Goal: Task Accomplishment & Management: Manage account settings

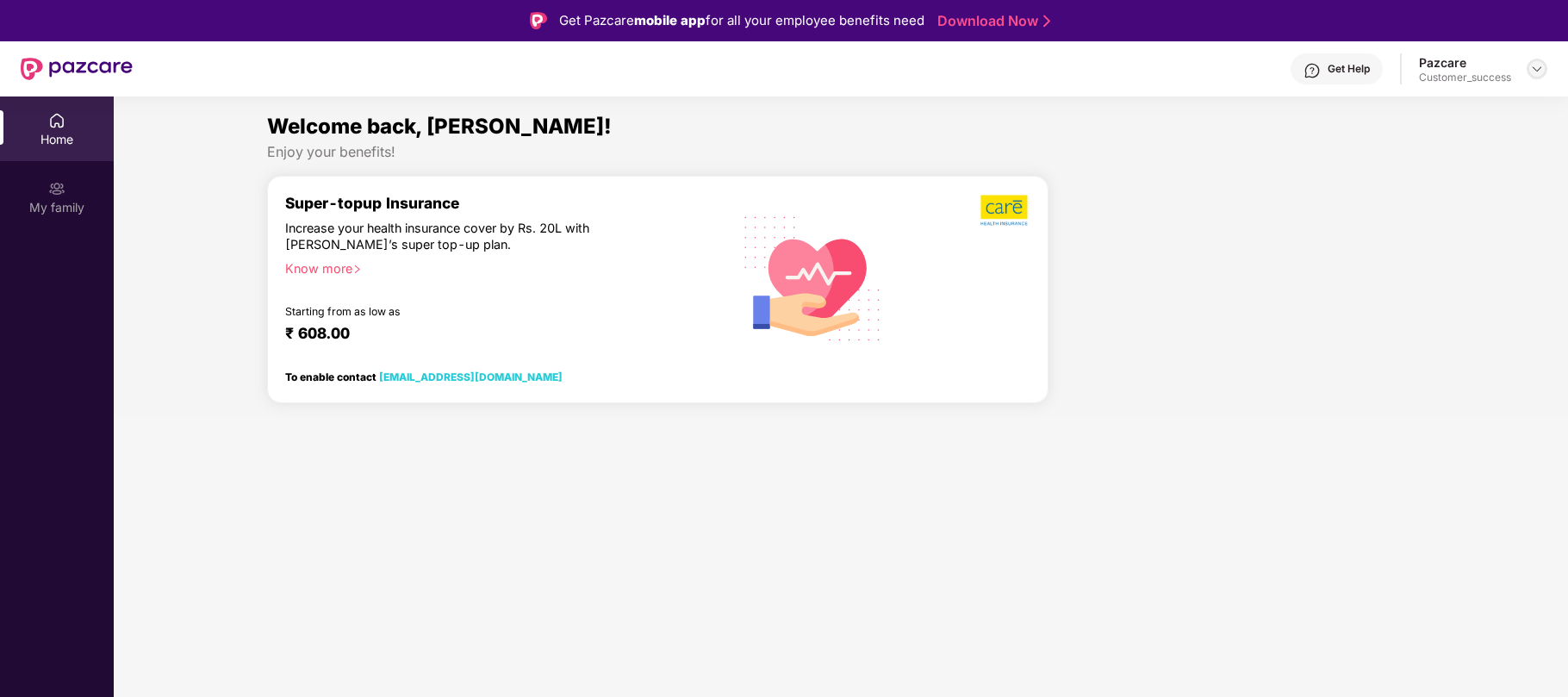
click at [1538, 73] on img at bounding box center [1537, 69] width 14 height 14
click at [1387, 136] on div "Logout" at bounding box center [1456, 143] width 224 height 34
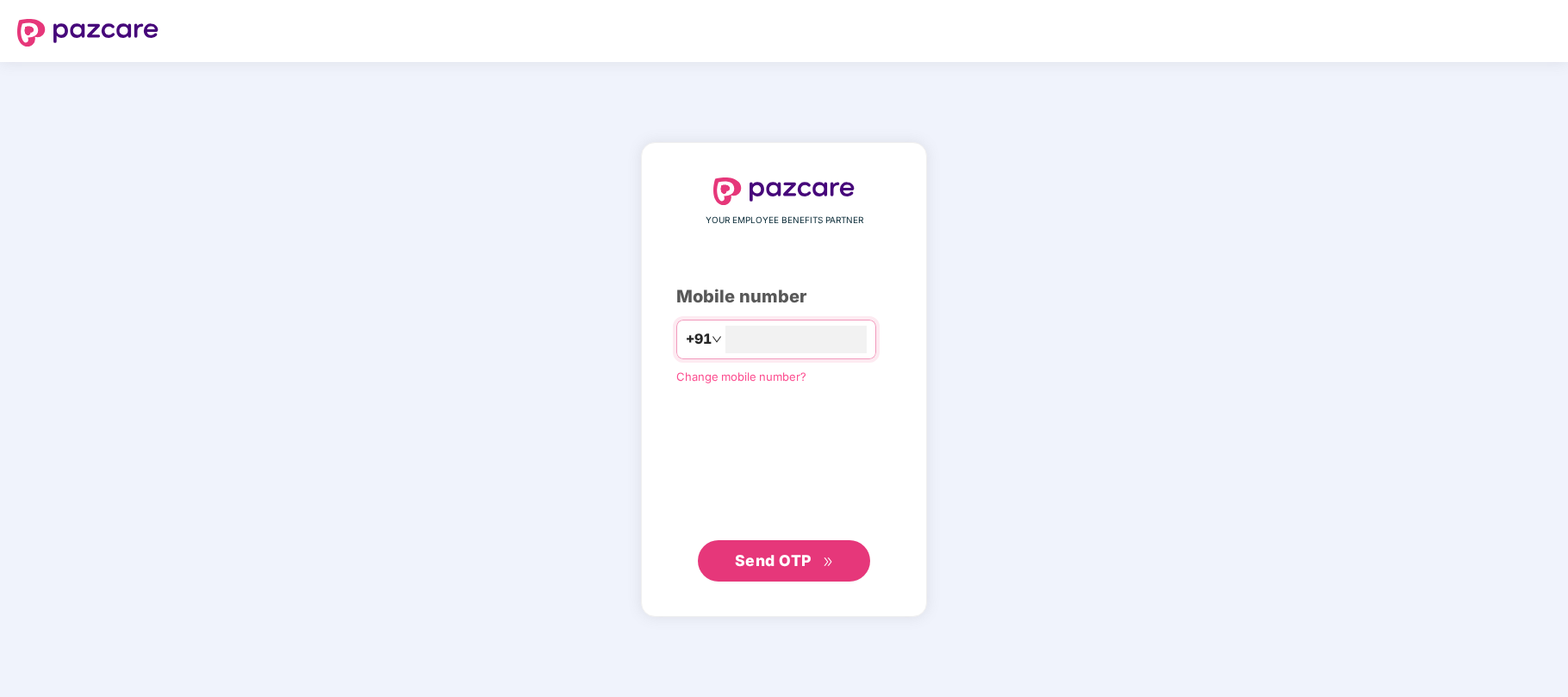
type input "**********"
click at [766, 562] on span "Send OTP" at bounding box center [773, 560] width 77 height 18
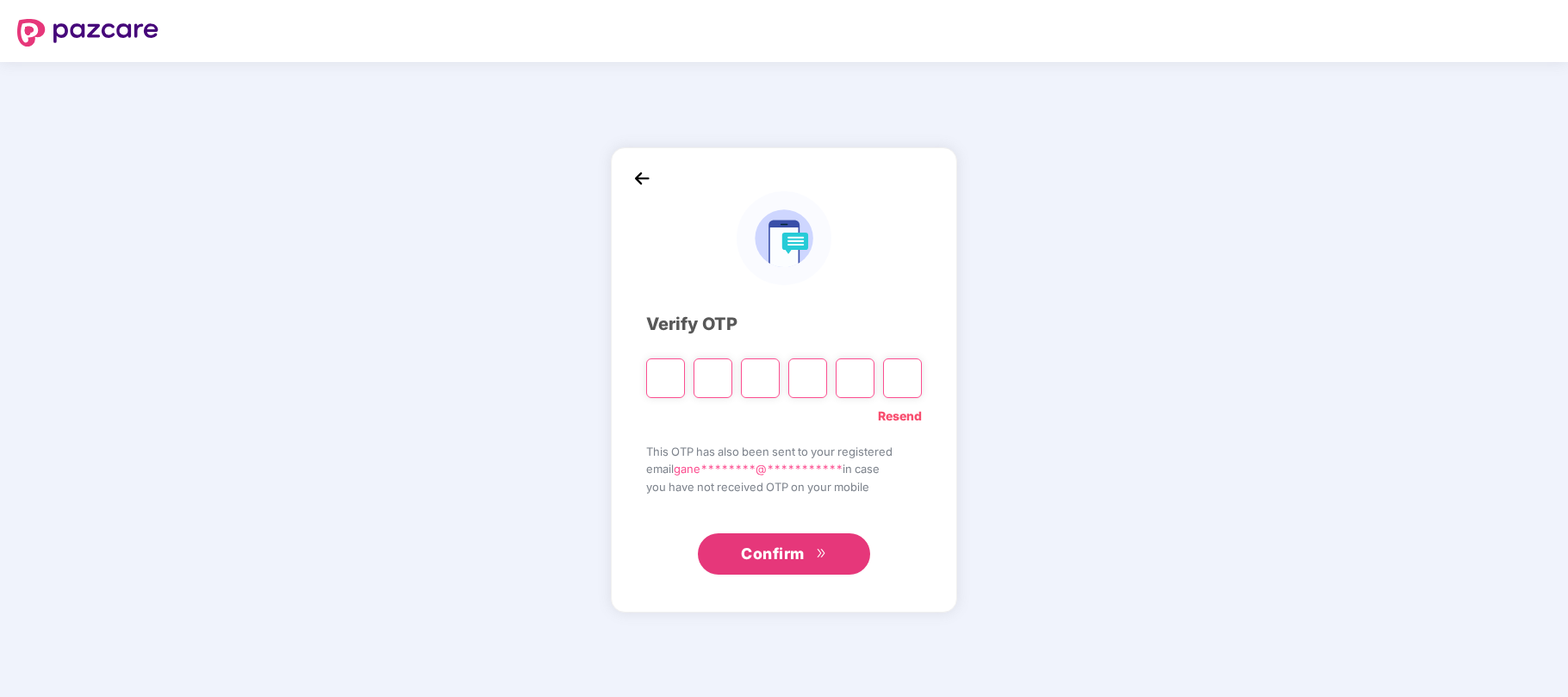
type input "*"
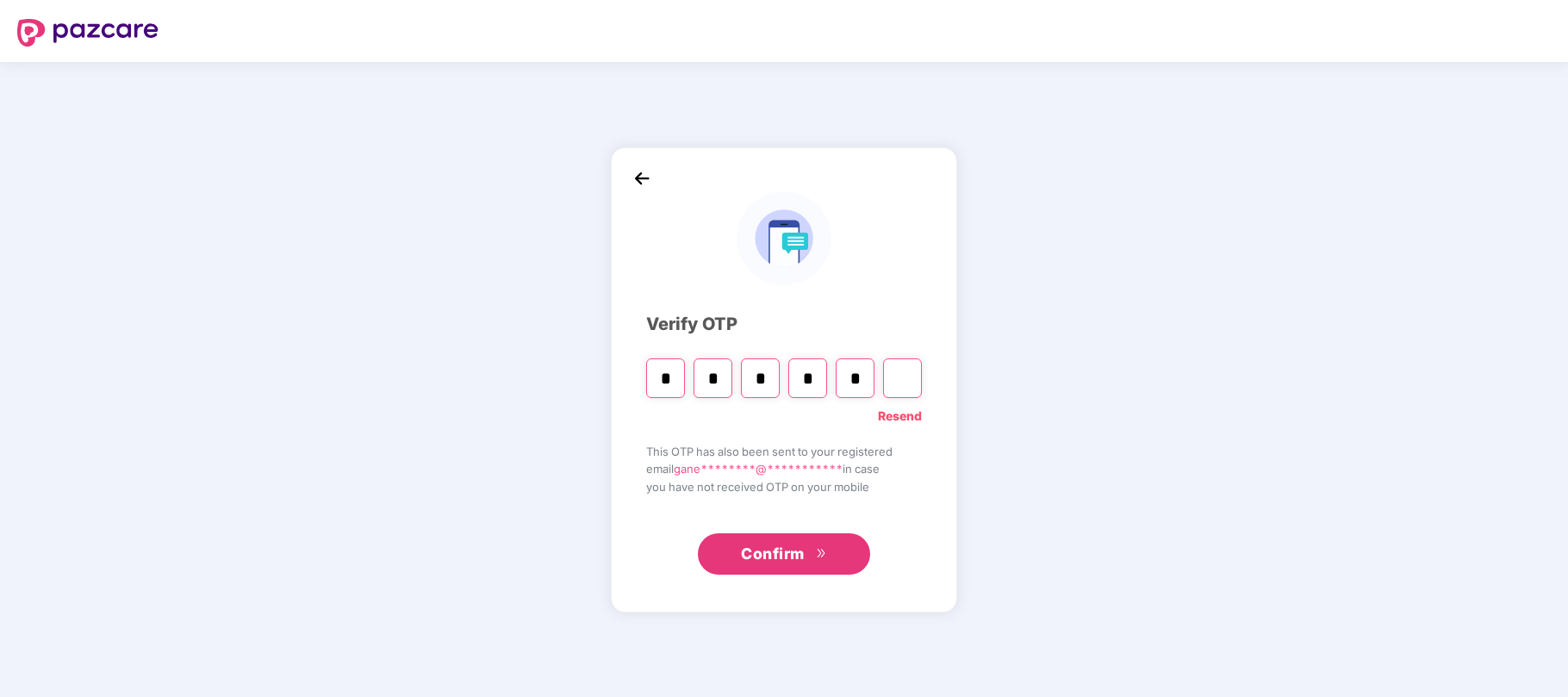
type input "*"
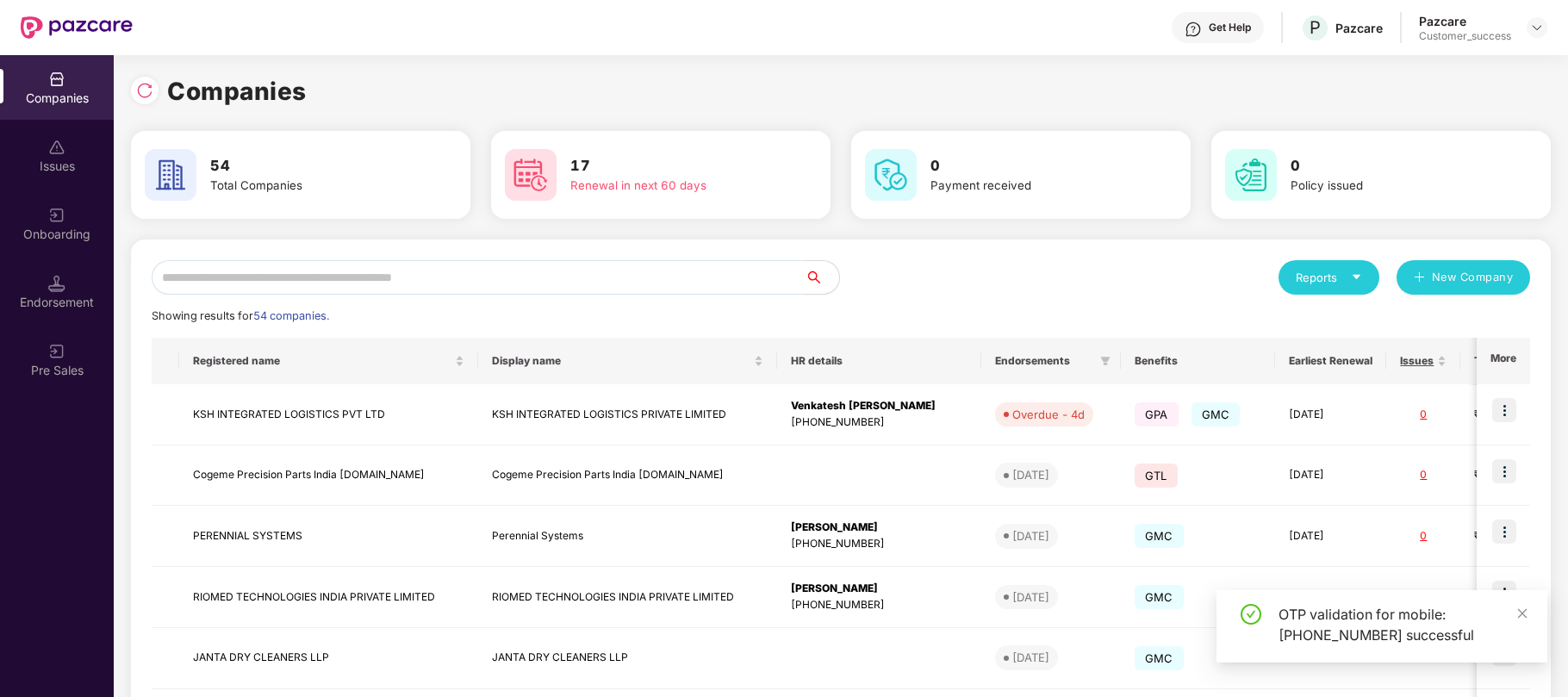
click at [407, 277] on input "text" at bounding box center [477, 277] width 653 height 35
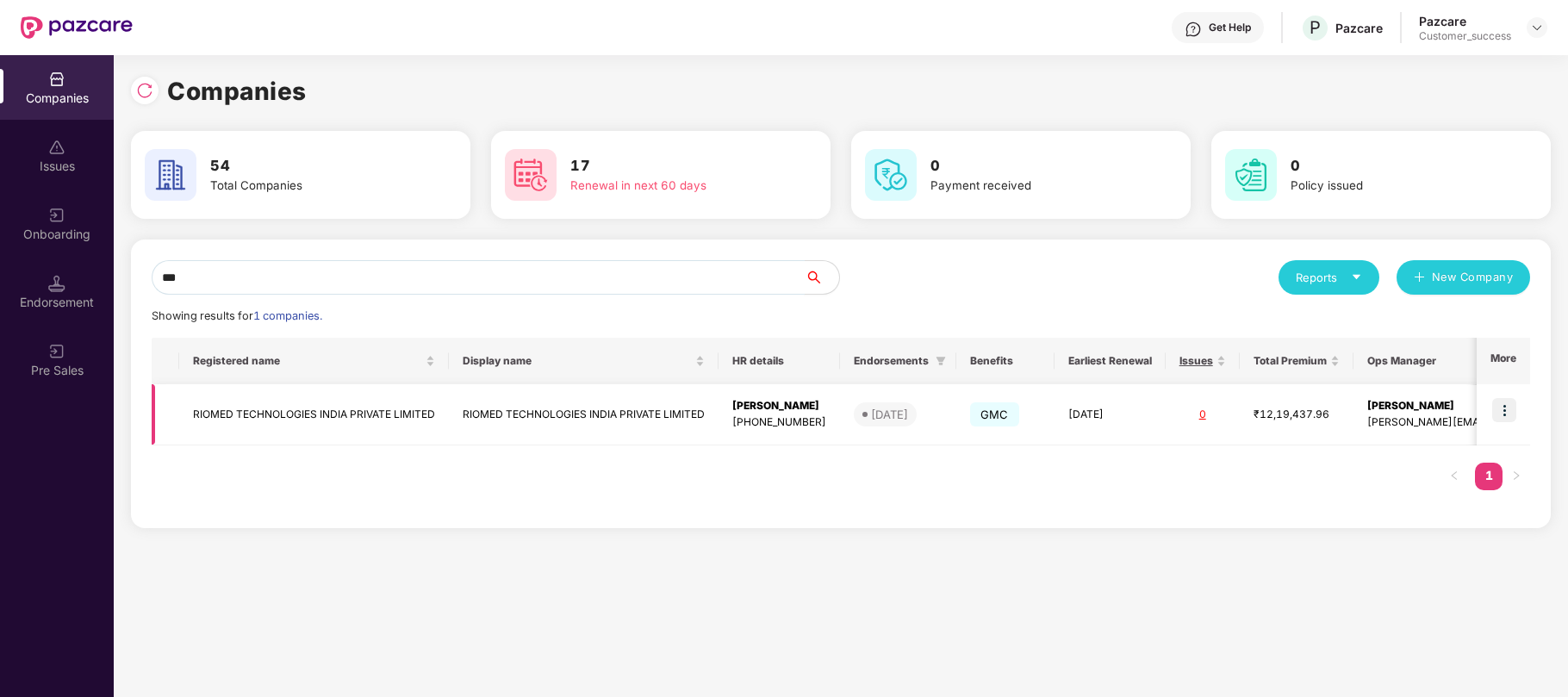
type input "***"
click at [1501, 409] on img at bounding box center [1504, 410] width 24 height 24
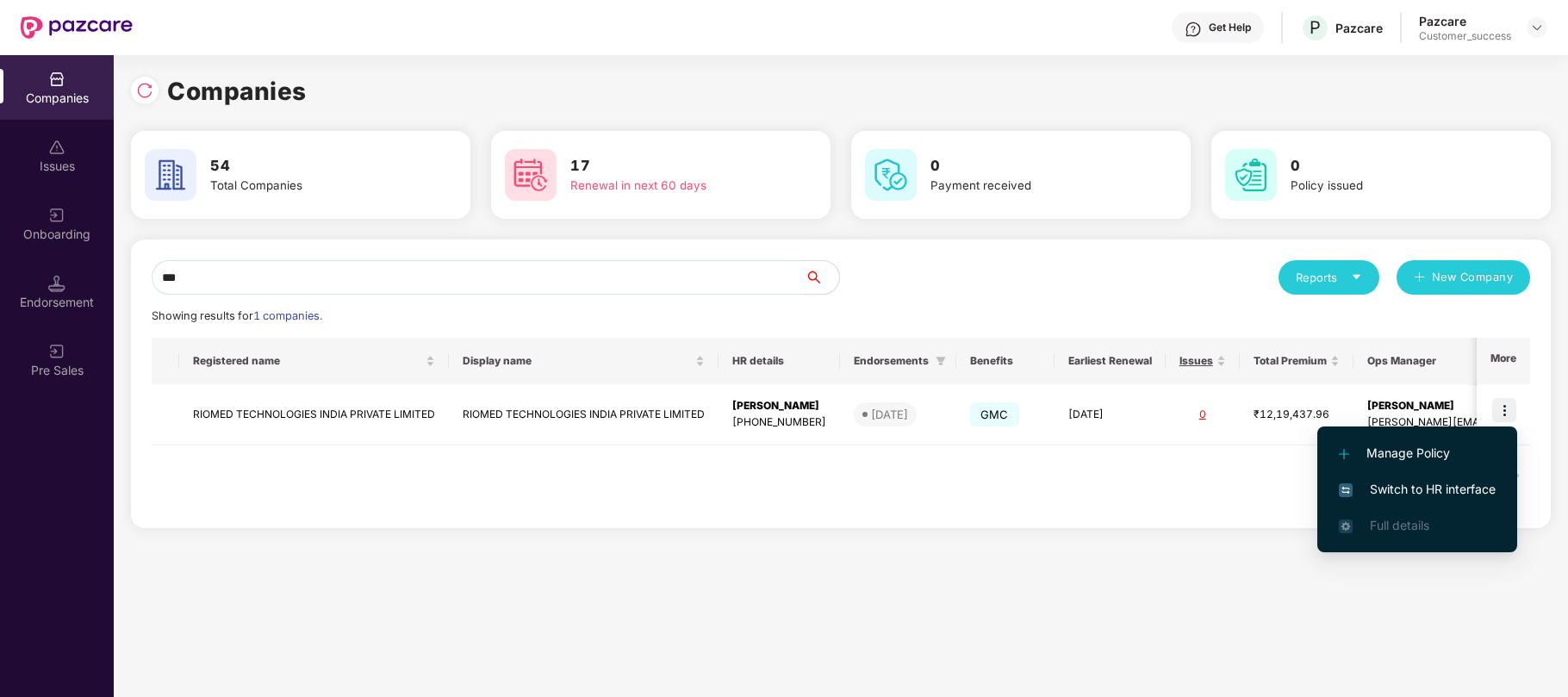
click at [1425, 483] on span "Switch to HR interface" at bounding box center [1417, 489] width 157 height 19
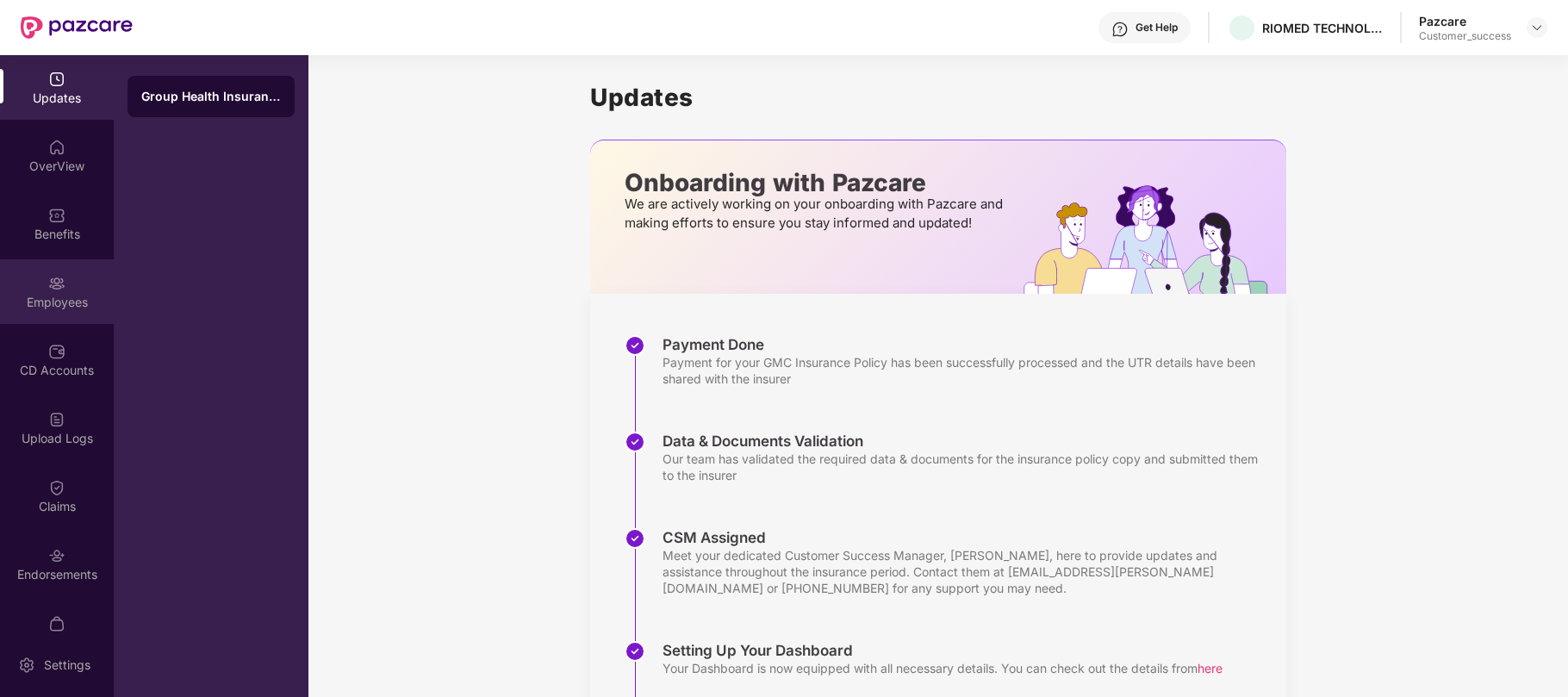
click at [50, 295] on div "Employees" at bounding box center [57, 302] width 114 height 17
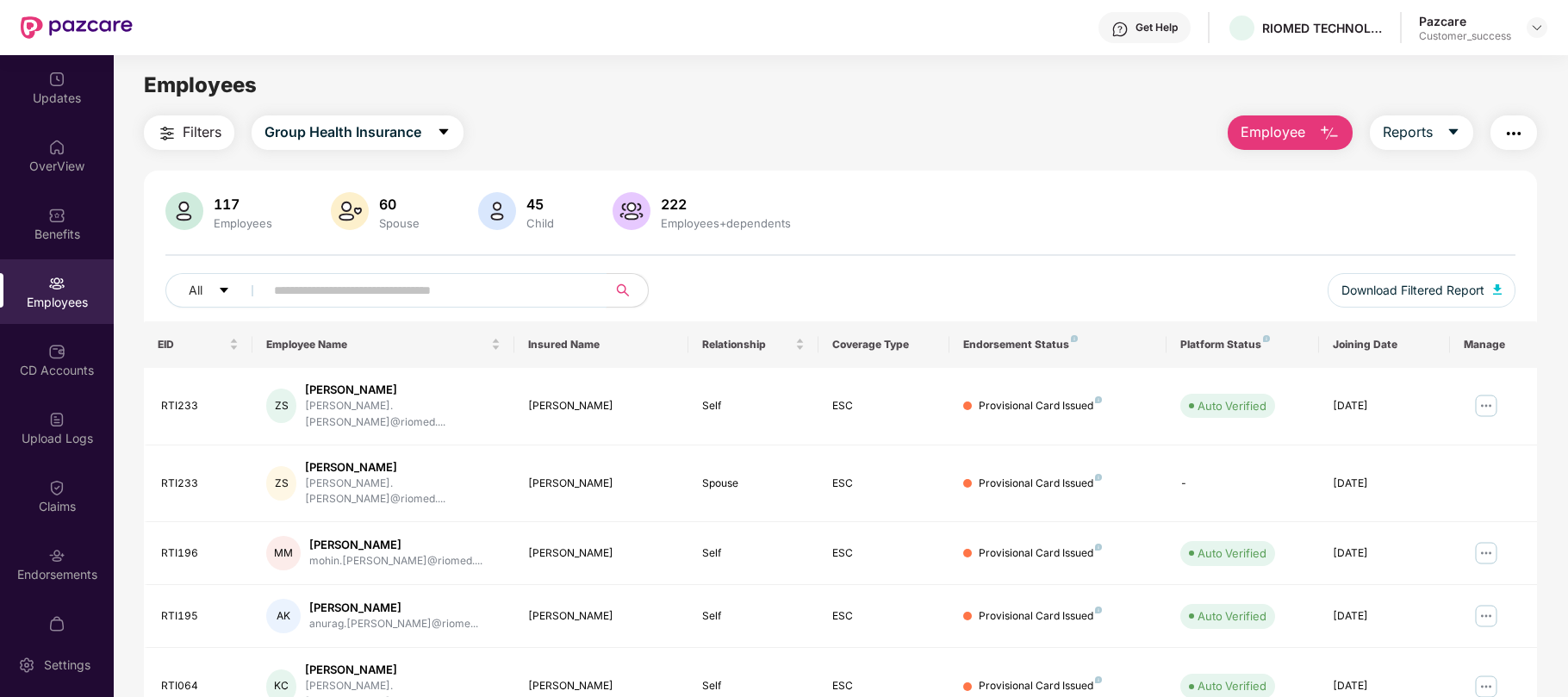
click at [340, 297] on input "text" at bounding box center [428, 290] width 309 height 26
click at [1504, 132] on img "button" at bounding box center [1513, 133] width 21 height 21
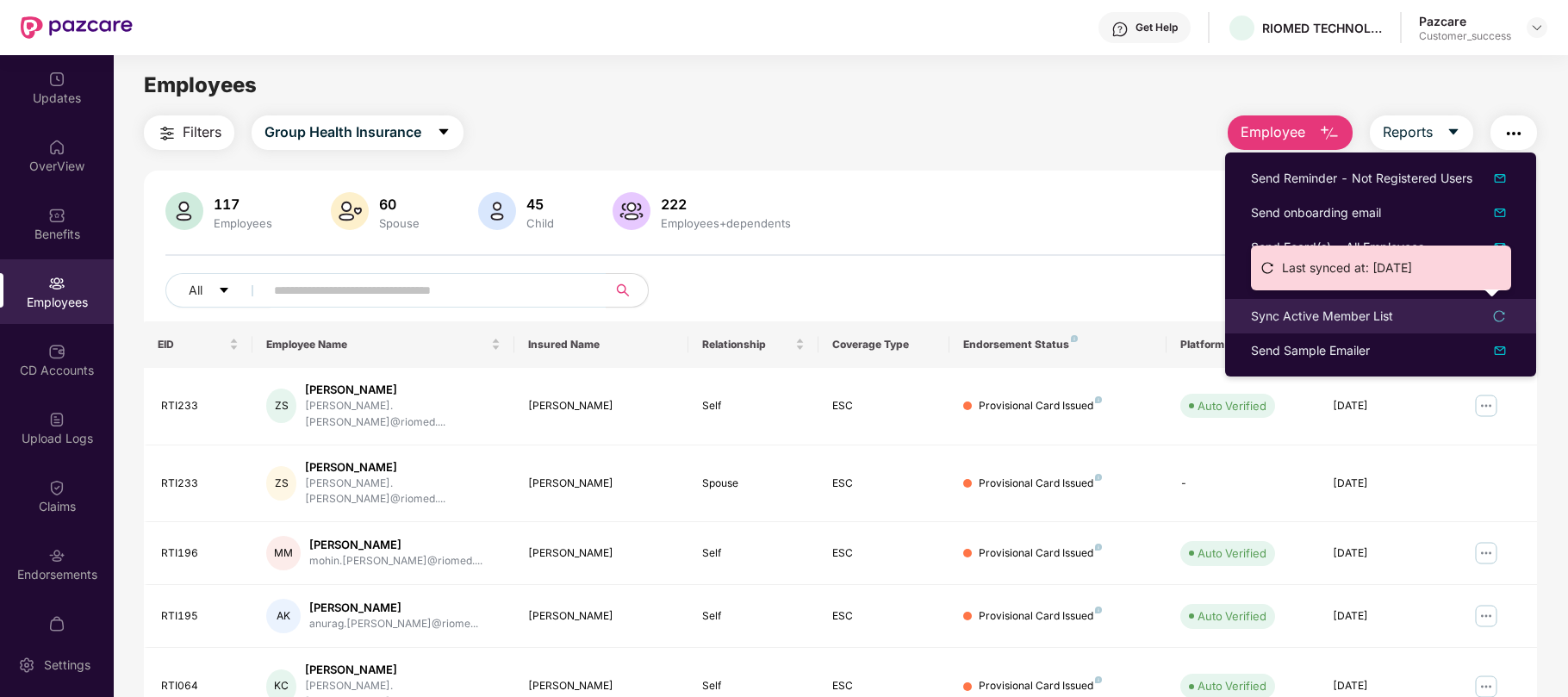
click at [1363, 319] on div "Sync Active Member List" at bounding box center [1322, 316] width 142 height 19
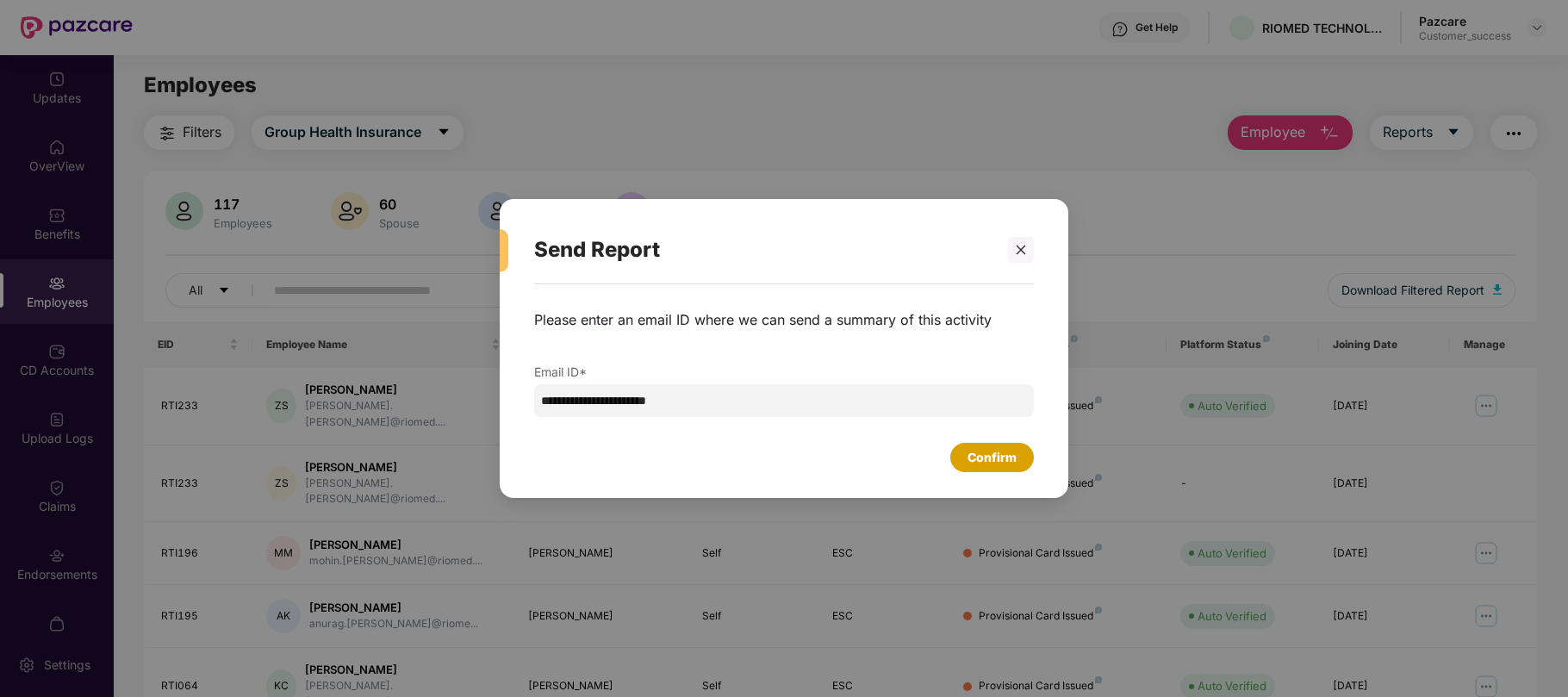
click at [1002, 456] on div "Confirm" at bounding box center [991, 457] width 49 height 19
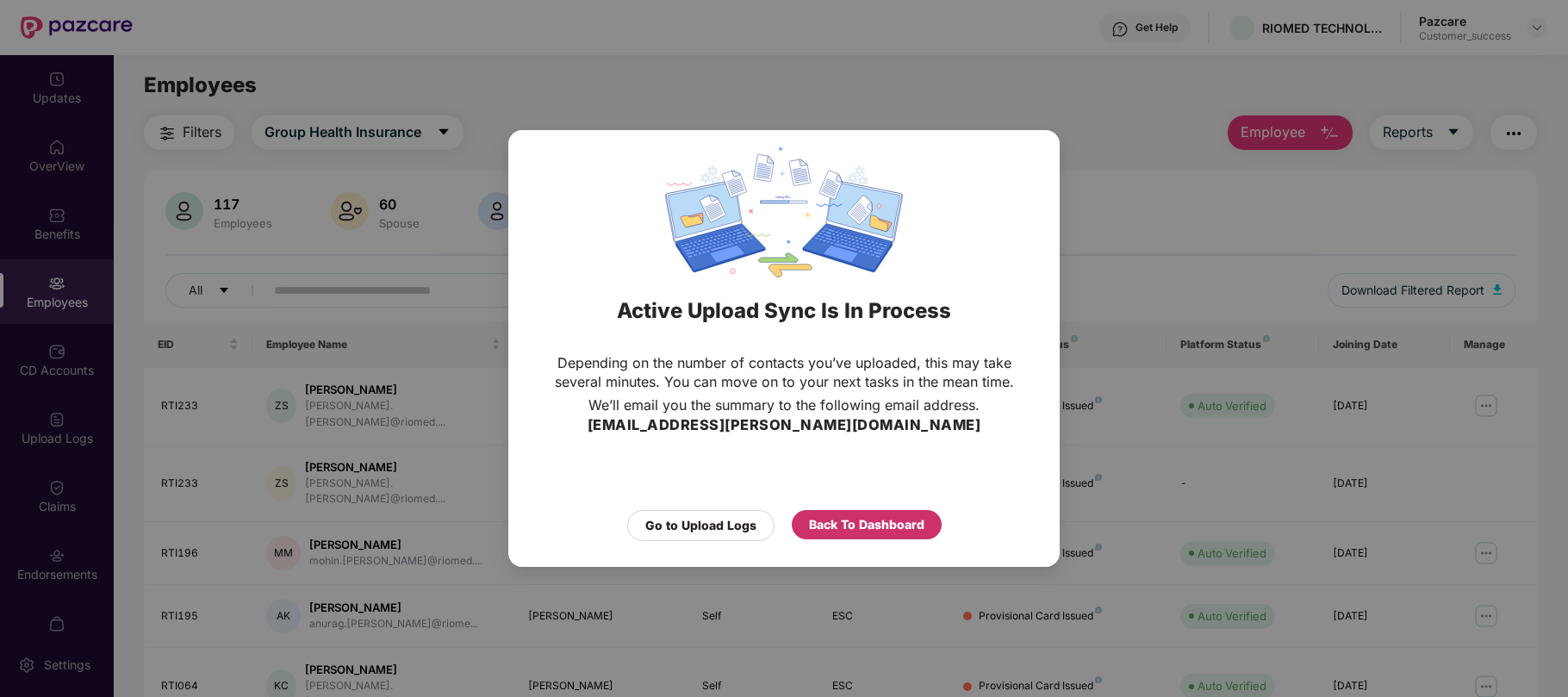
click at [818, 533] on div "Back To Dashboard" at bounding box center [867, 524] width 116 height 19
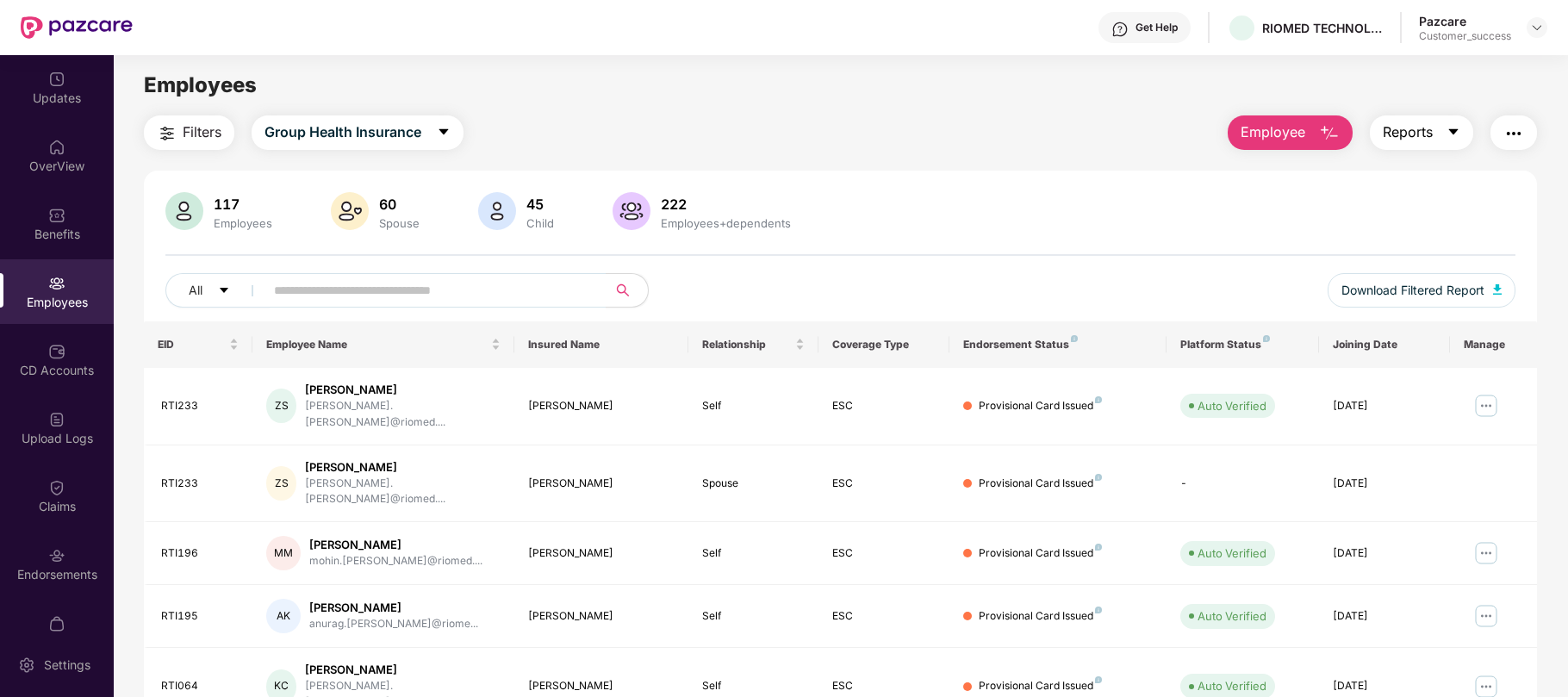
click at [1451, 131] on icon "caret-down" at bounding box center [1452, 132] width 9 height 6
click at [1533, 216] on div "117 Employees 60 Spouse 45 Child 222 Employees+dependents All Download Filtered…" at bounding box center [840, 256] width 1393 height 129
click at [1517, 147] on button "button" at bounding box center [1513, 133] width 47 height 35
click at [577, 290] on input "text" at bounding box center [428, 290] width 309 height 26
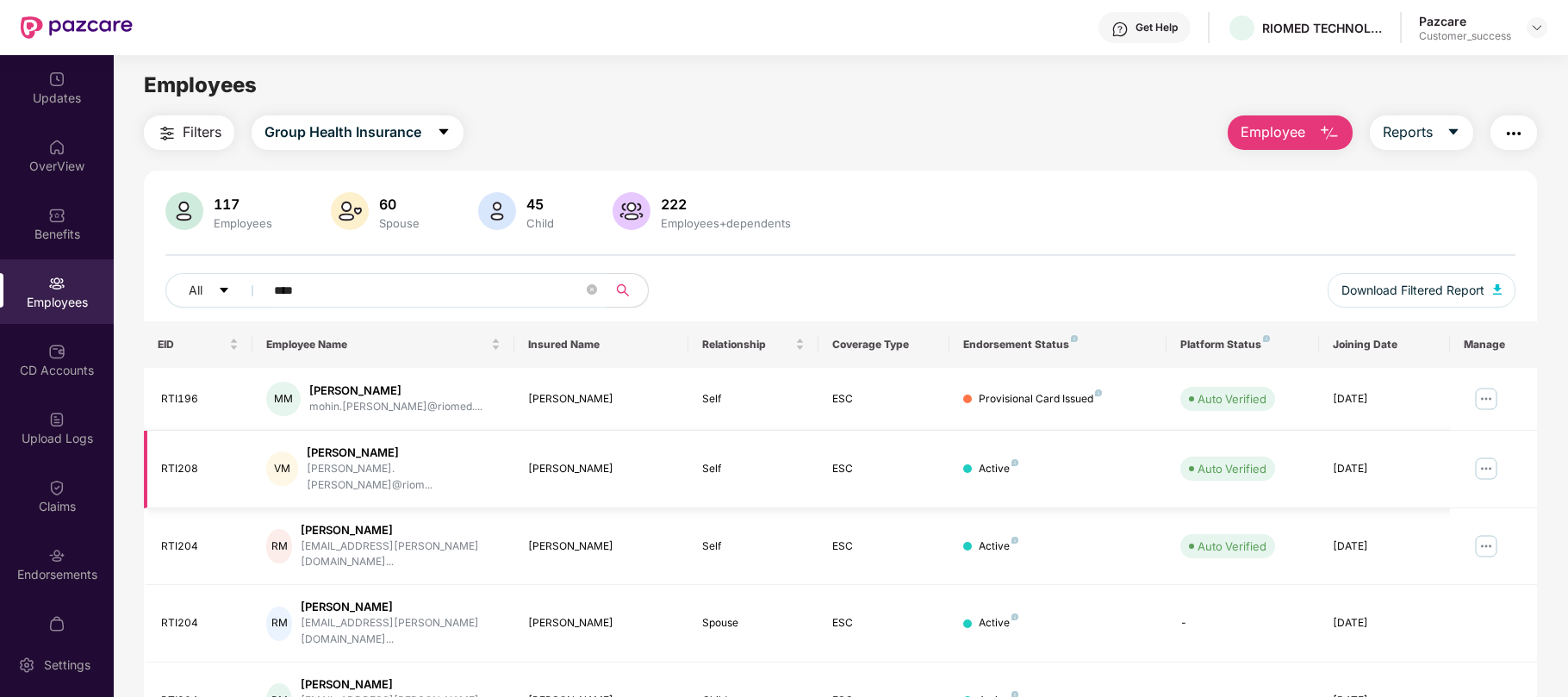
type input "****"
click at [1420, 134] on span "Reports" at bounding box center [1407, 131] width 50 height 21
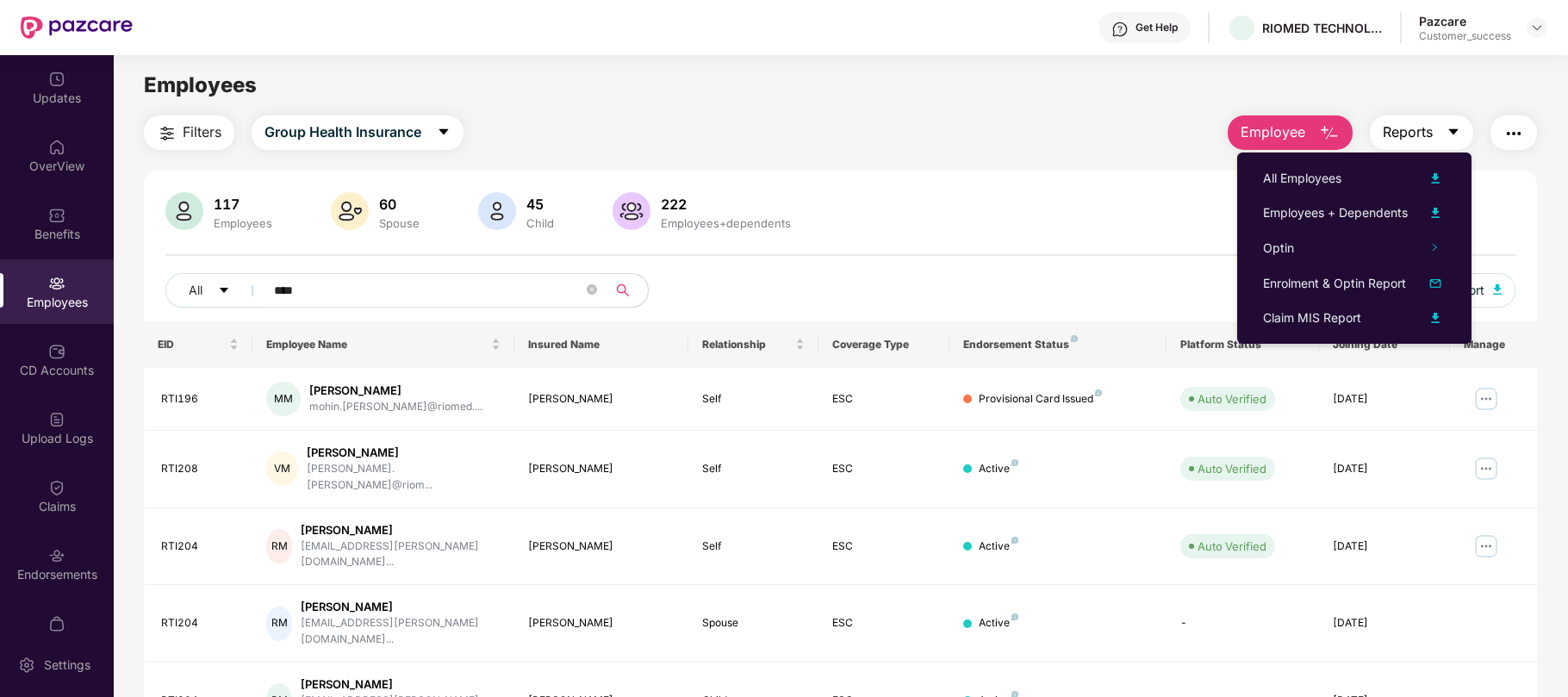
click at [1454, 146] on button "Reports" at bounding box center [1421, 133] width 104 height 35
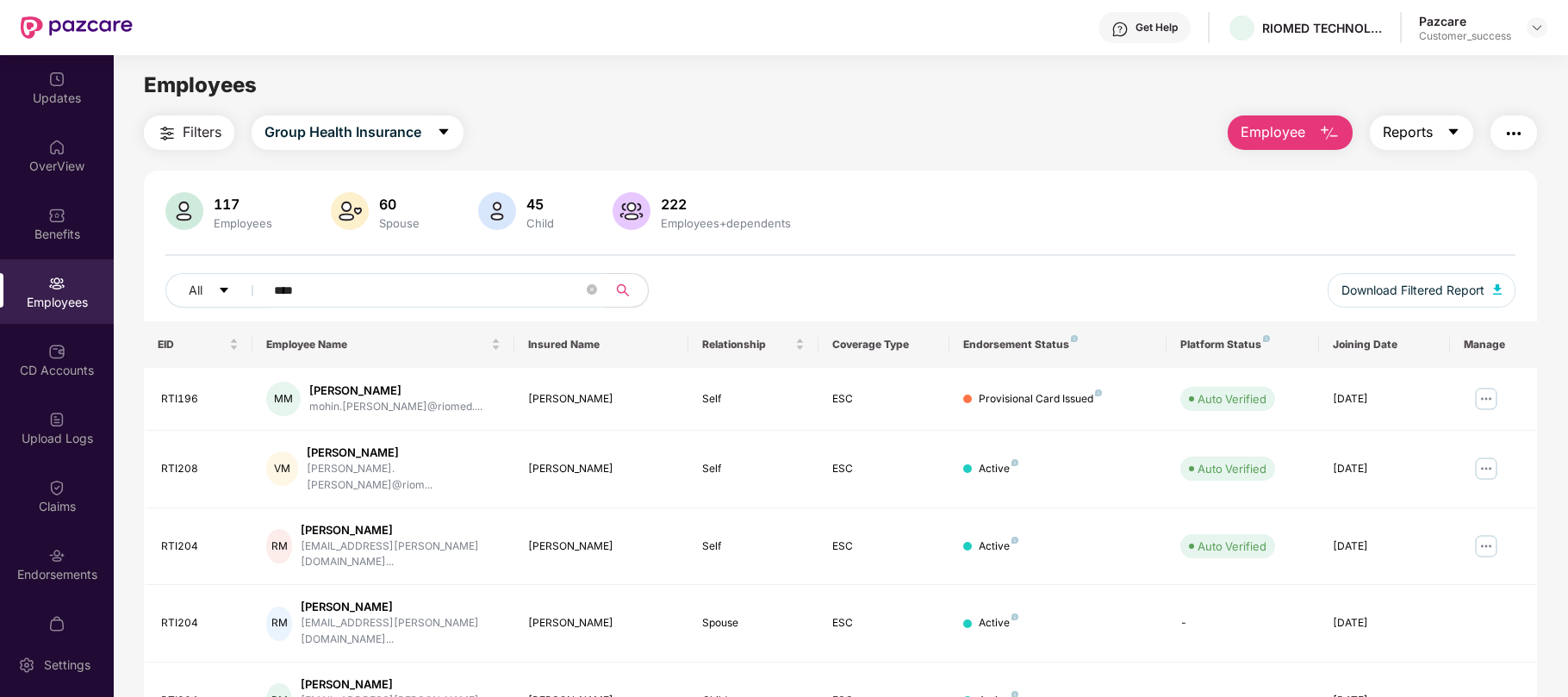
click at [1452, 138] on icon "caret-down" at bounding box center [1453, 131] width 14 height 14
click at [1523, 147] on button "button" at bounding box center [1513, 133] width 47 height 35
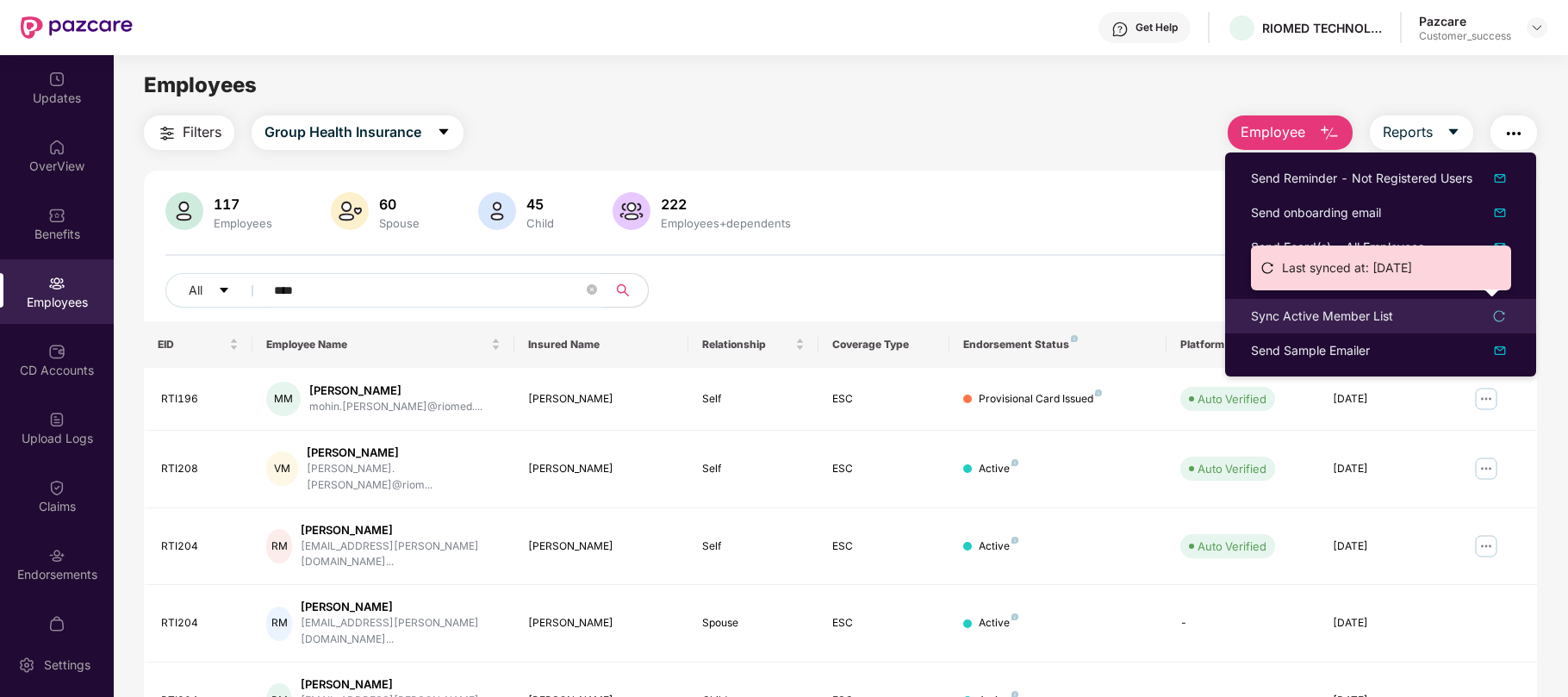
click at [1340, 318] on div "Sync Active Member List" at bounding box center [1322, 316] width 142 height 19
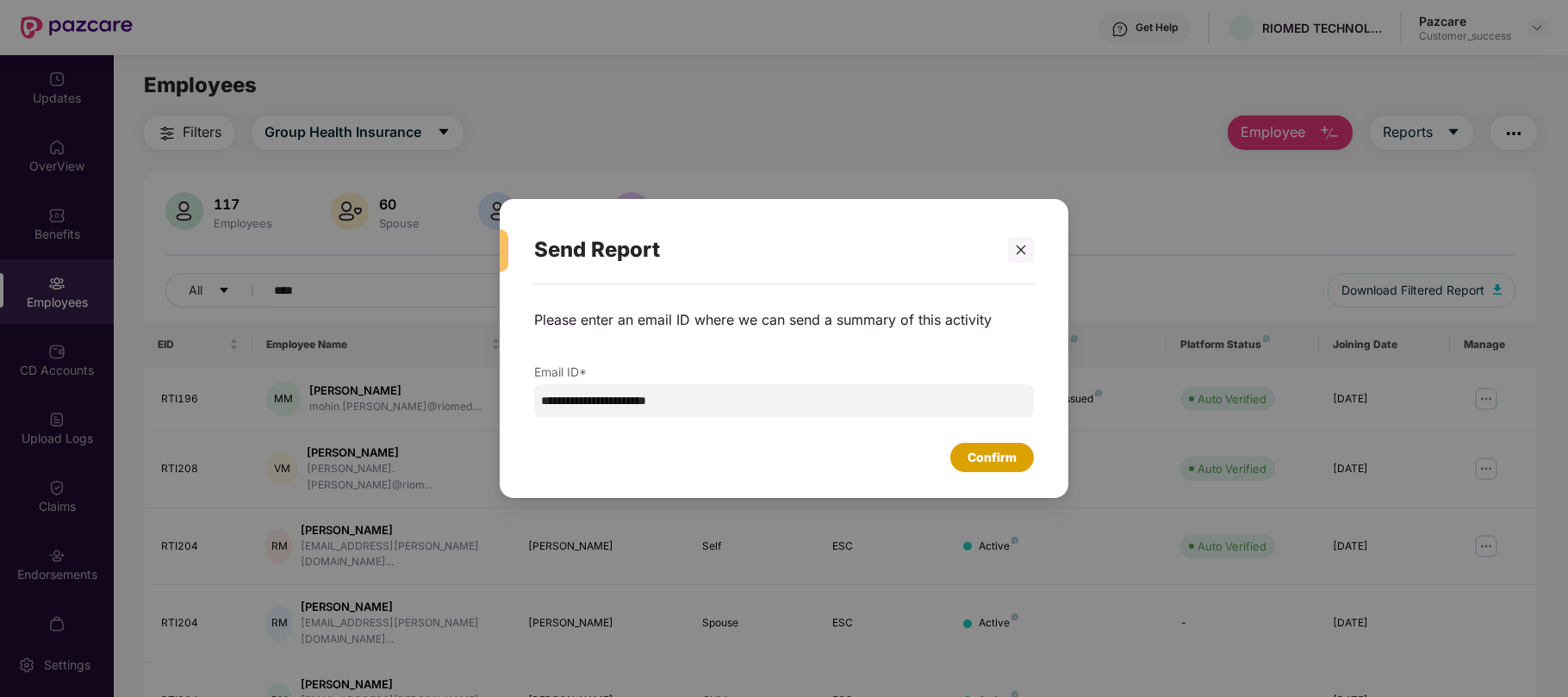
click at [1014, 454] on div "Confirm" at bounding box center [991, 457] width 49 height 19
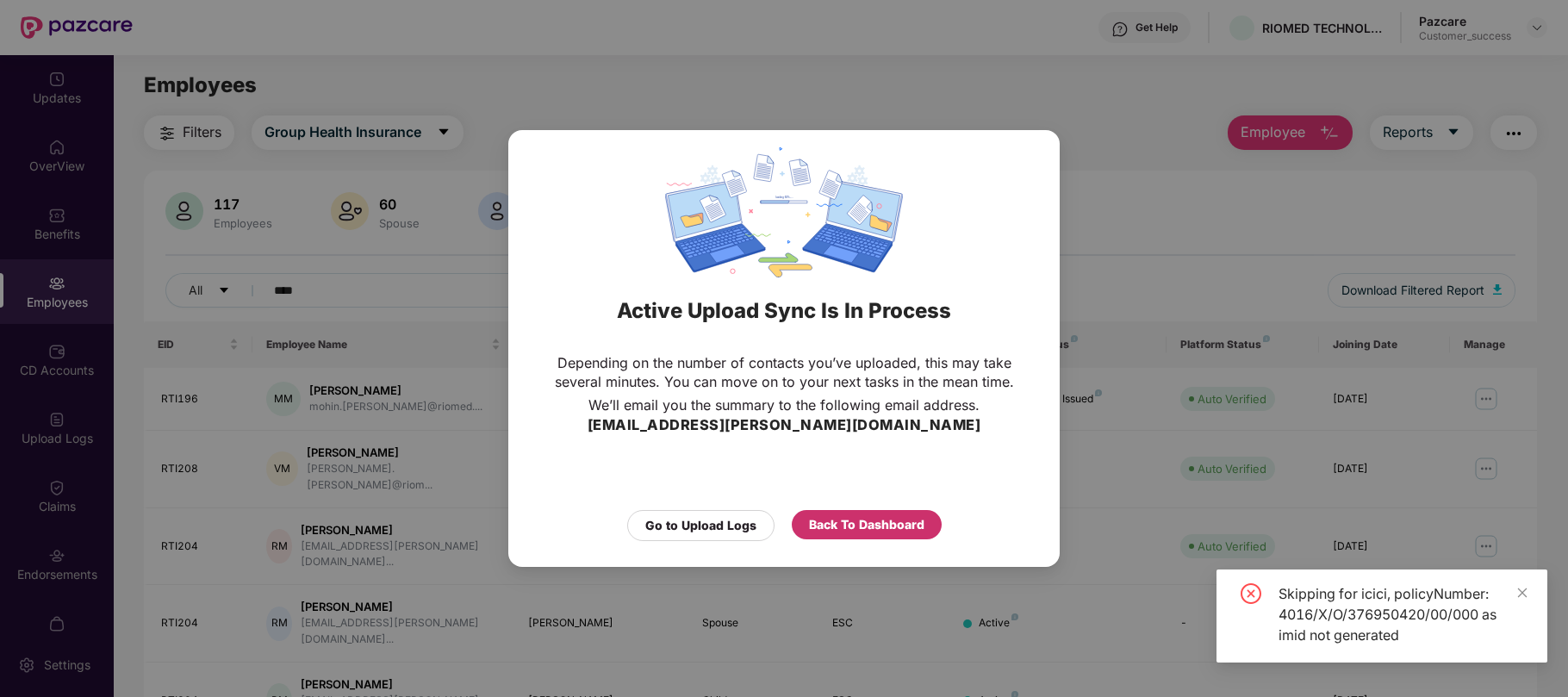
click at [917, 529] on div "Back To Dashboard" at bounding box center [867, 524] width 116 height 19
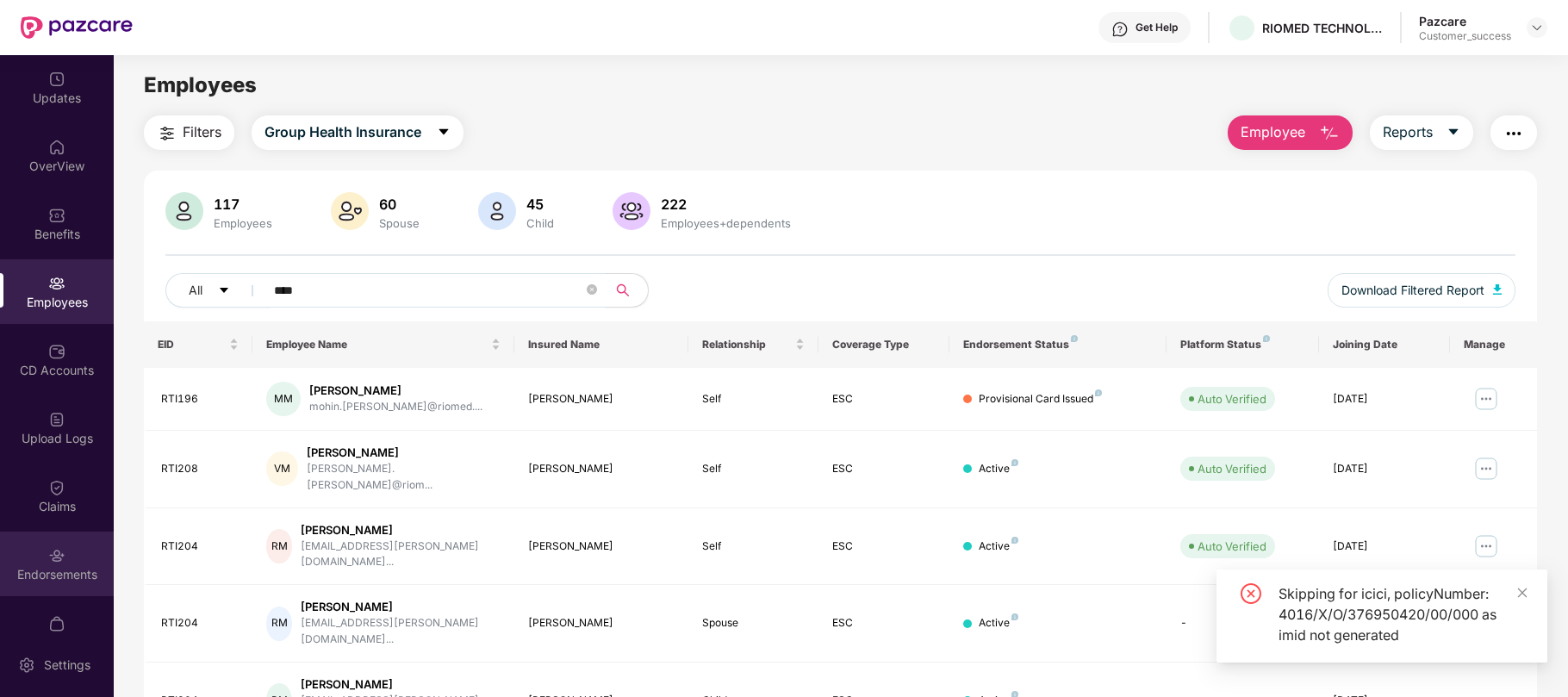
click at [60, 553] on img at bounding box center [57, 556] width 17 height 17
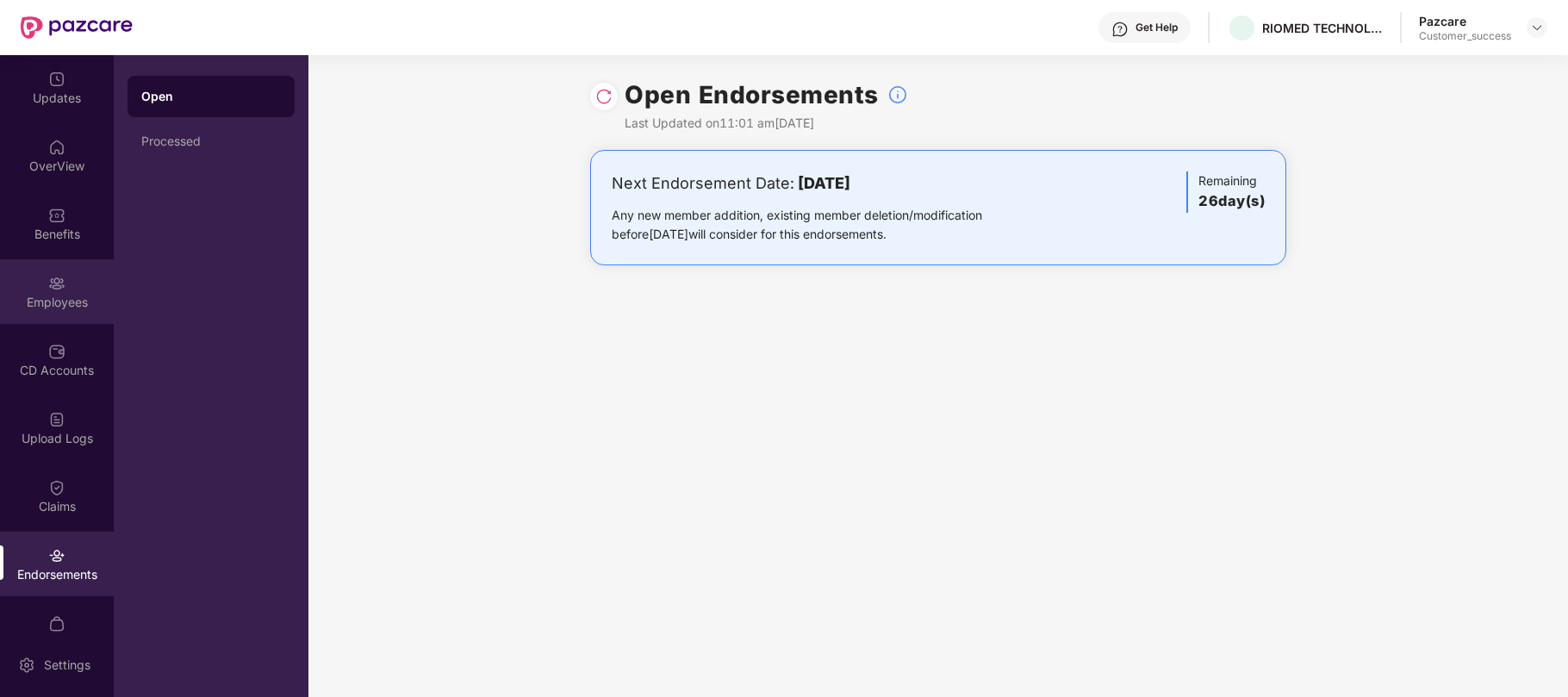
click at [55, 294] on div "Employees" at bounding box center [57, 302] width 114 height 17
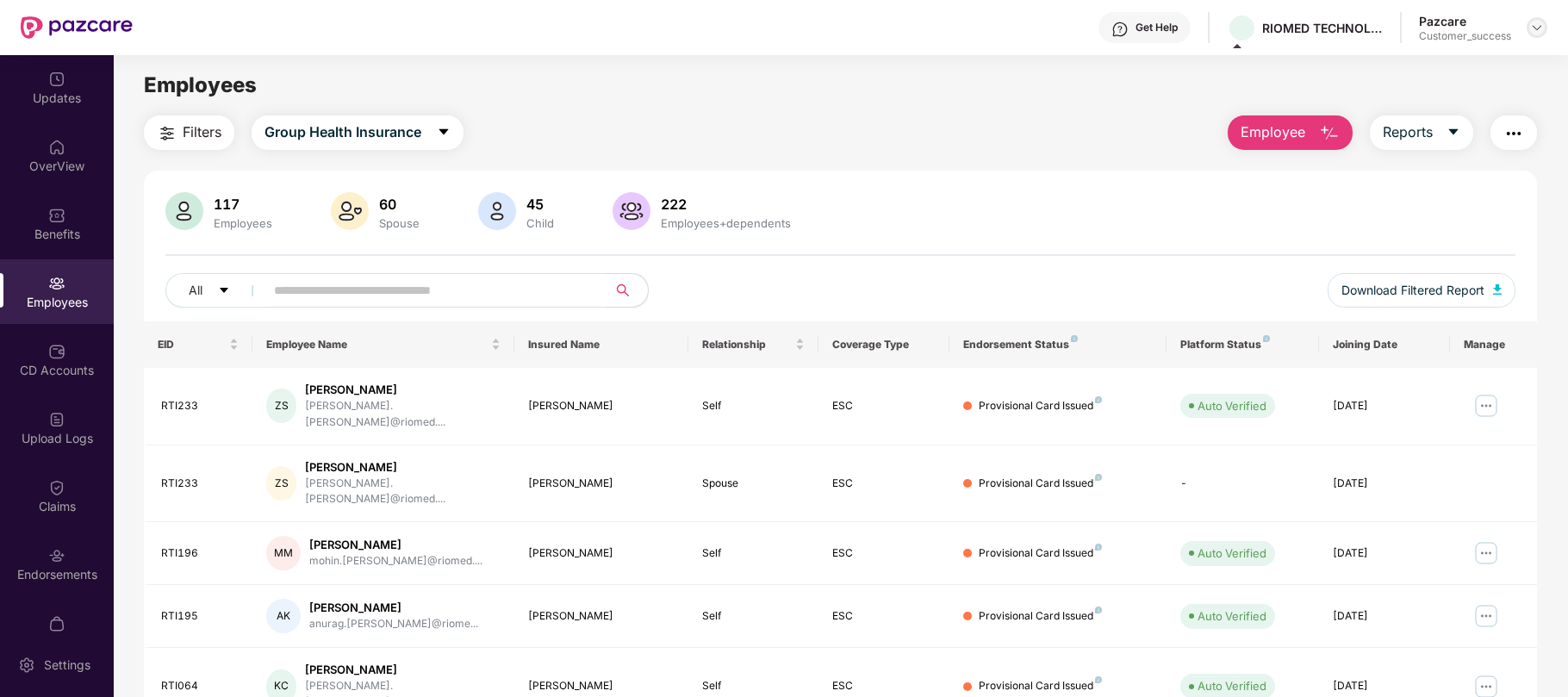
click at [1540, 28] on img at bounding box center [1537, 28] width 14 height 14
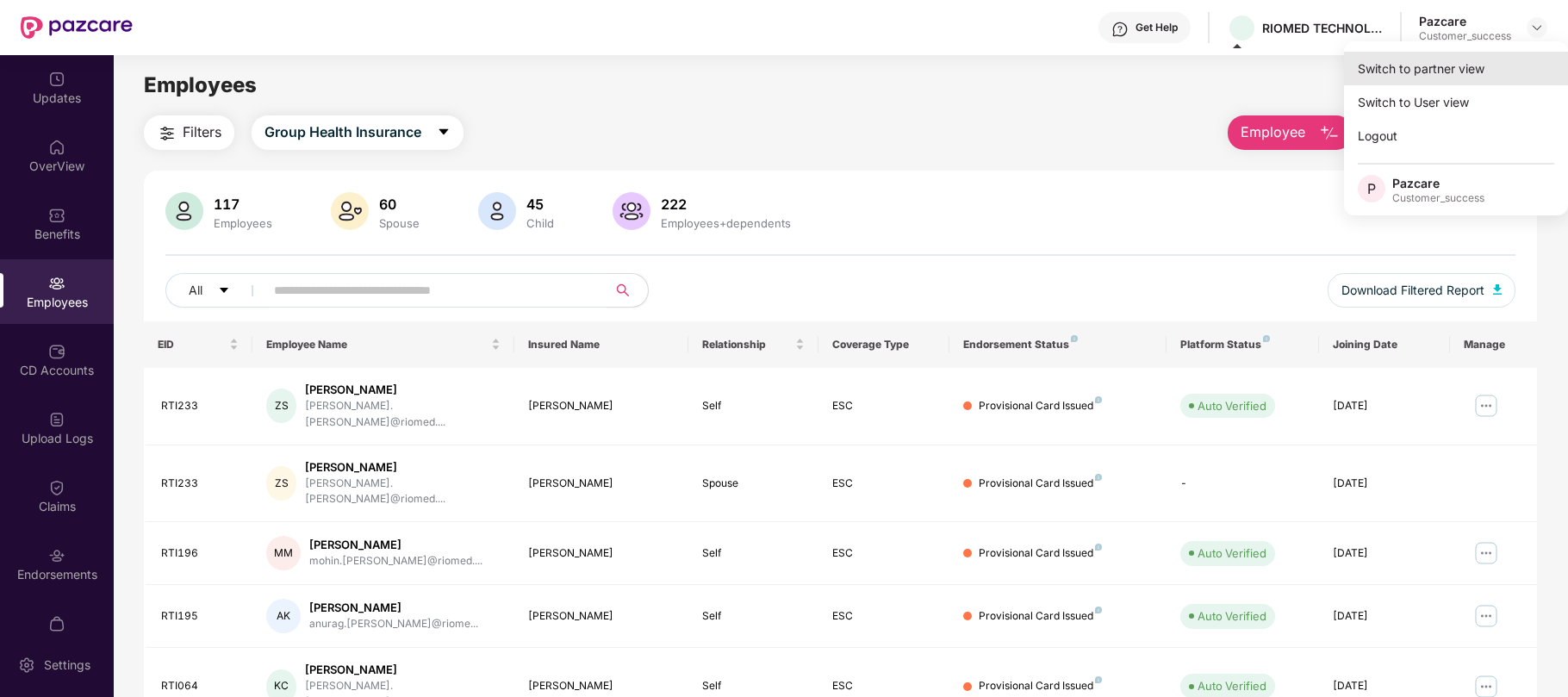
click at [1445, 61] on div "Switch to partner view" at bounding box center [1456, 68] width 224 height 34
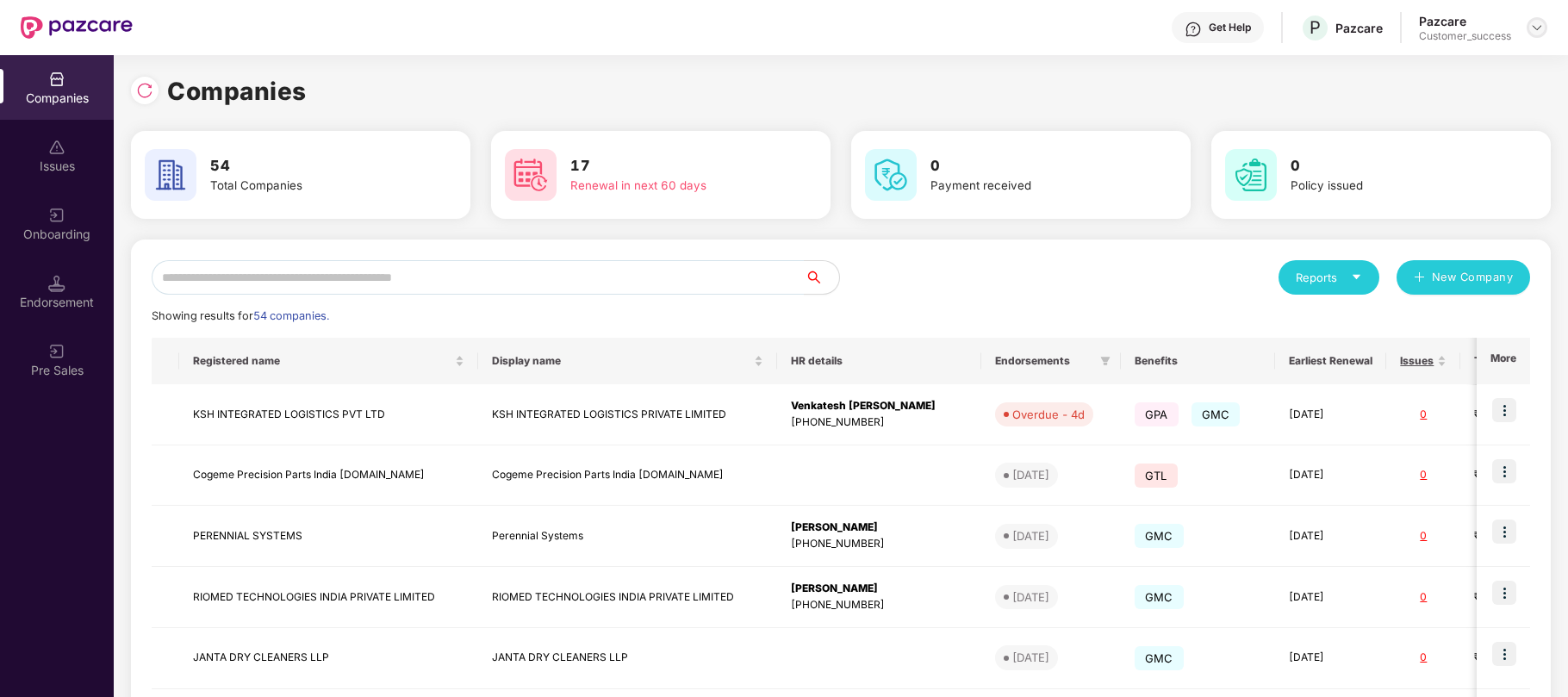
click at [1533, 28] on img at bounding box center [1537, 28] width 14 height 14
click at [1397, 107] on div "Logout" at bounding box center [1457, 102] width 224 height 34
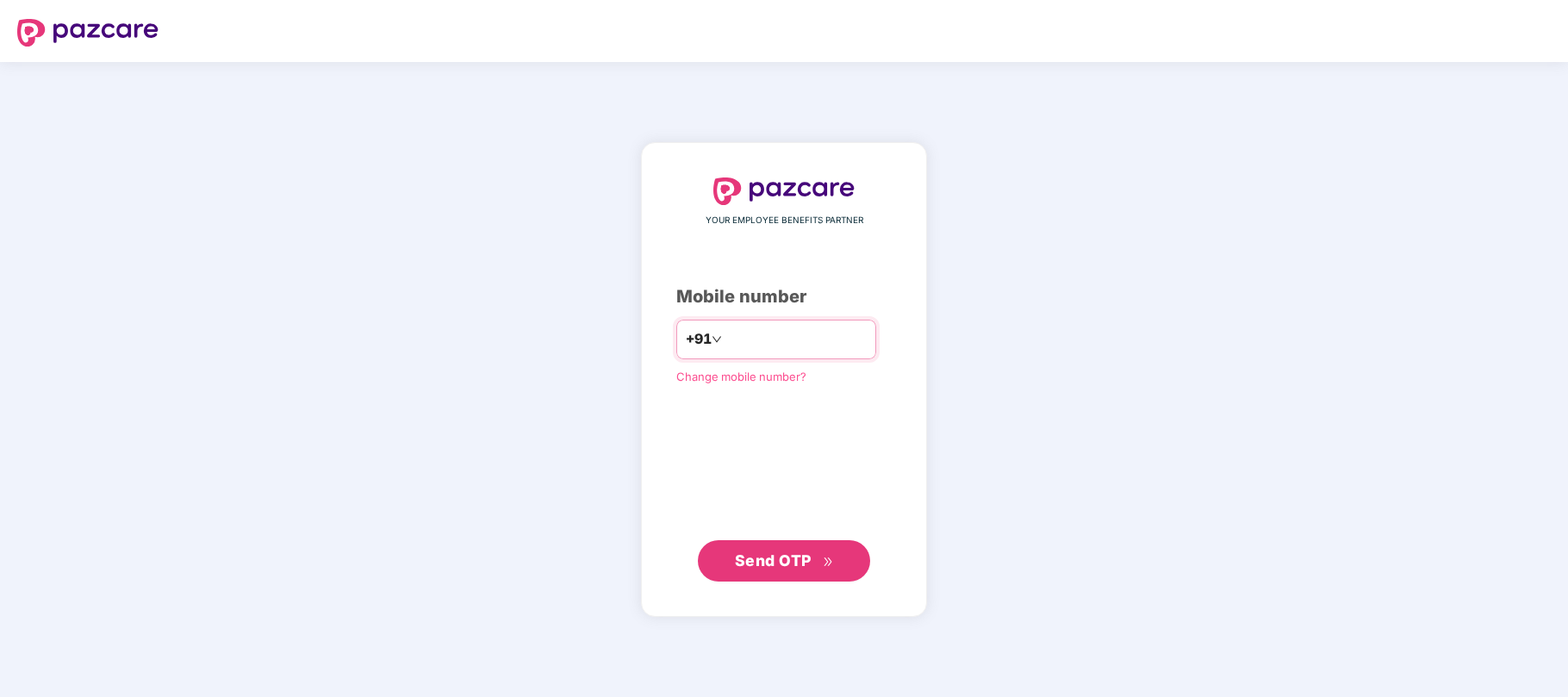
click at [760, 332] on input "number" at bounding box center [796, 340] width 141 height 28
type input "**********"
click at [808, 552] on span "Send OTP" at bounding box center [773, 561] width 77 height 18
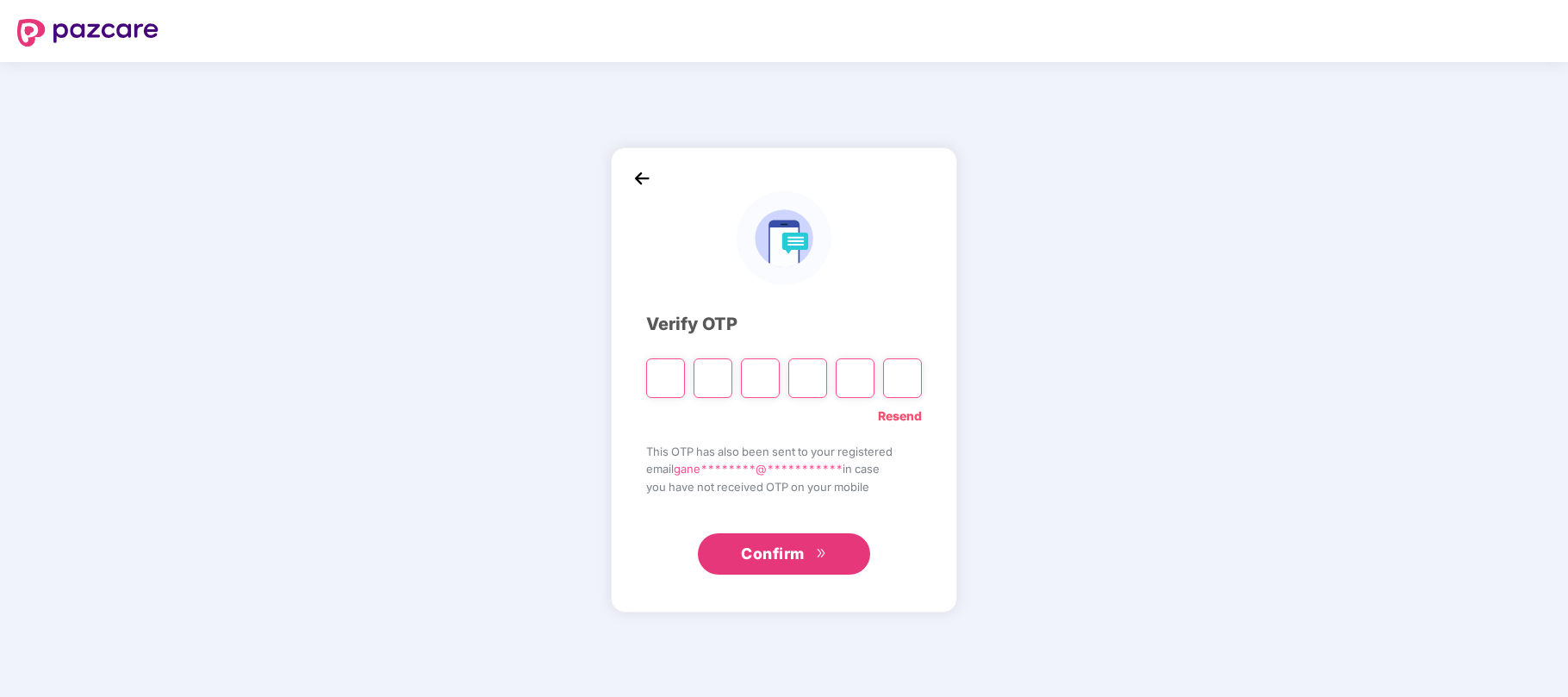
type input "*"
click at [760, 380] on input "*" at bounding box center [760, 377] width 39 height 39
type input "*"
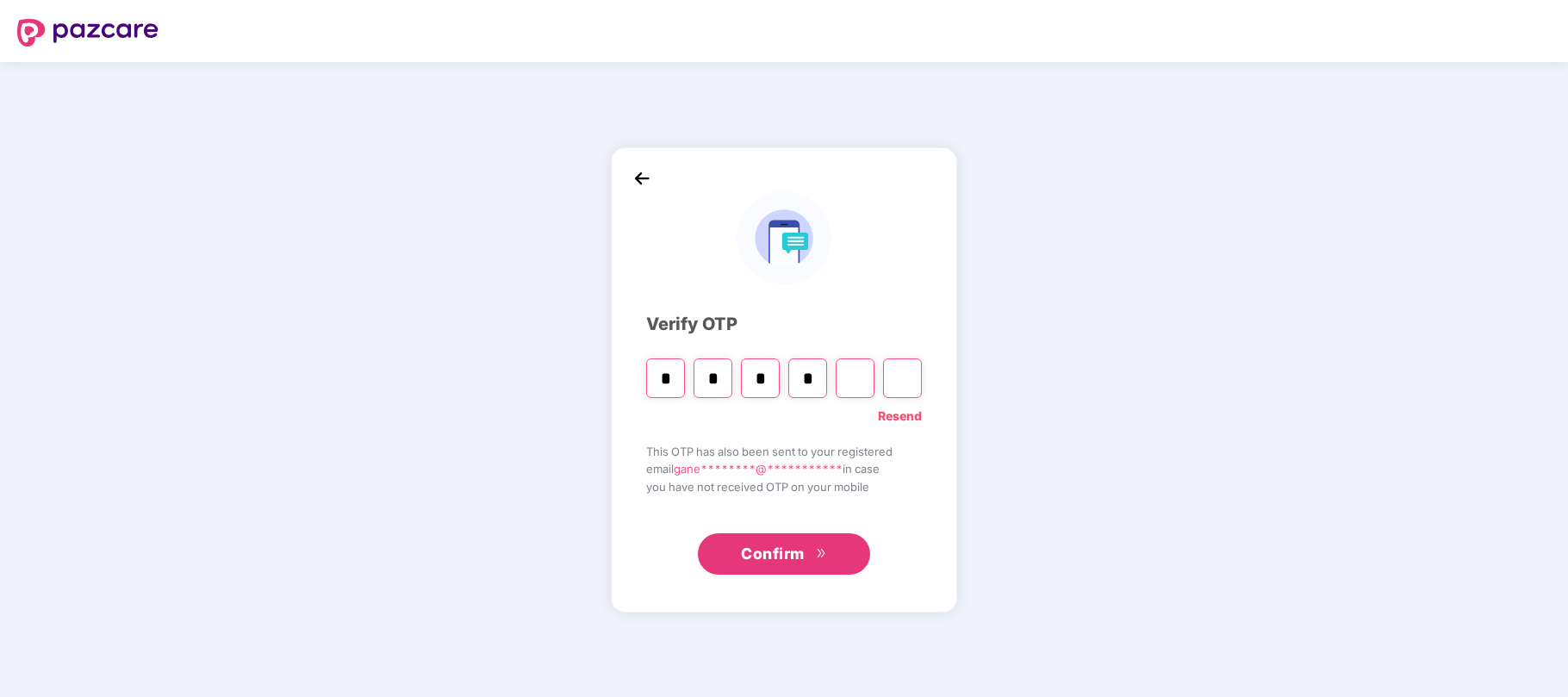
type input "*"
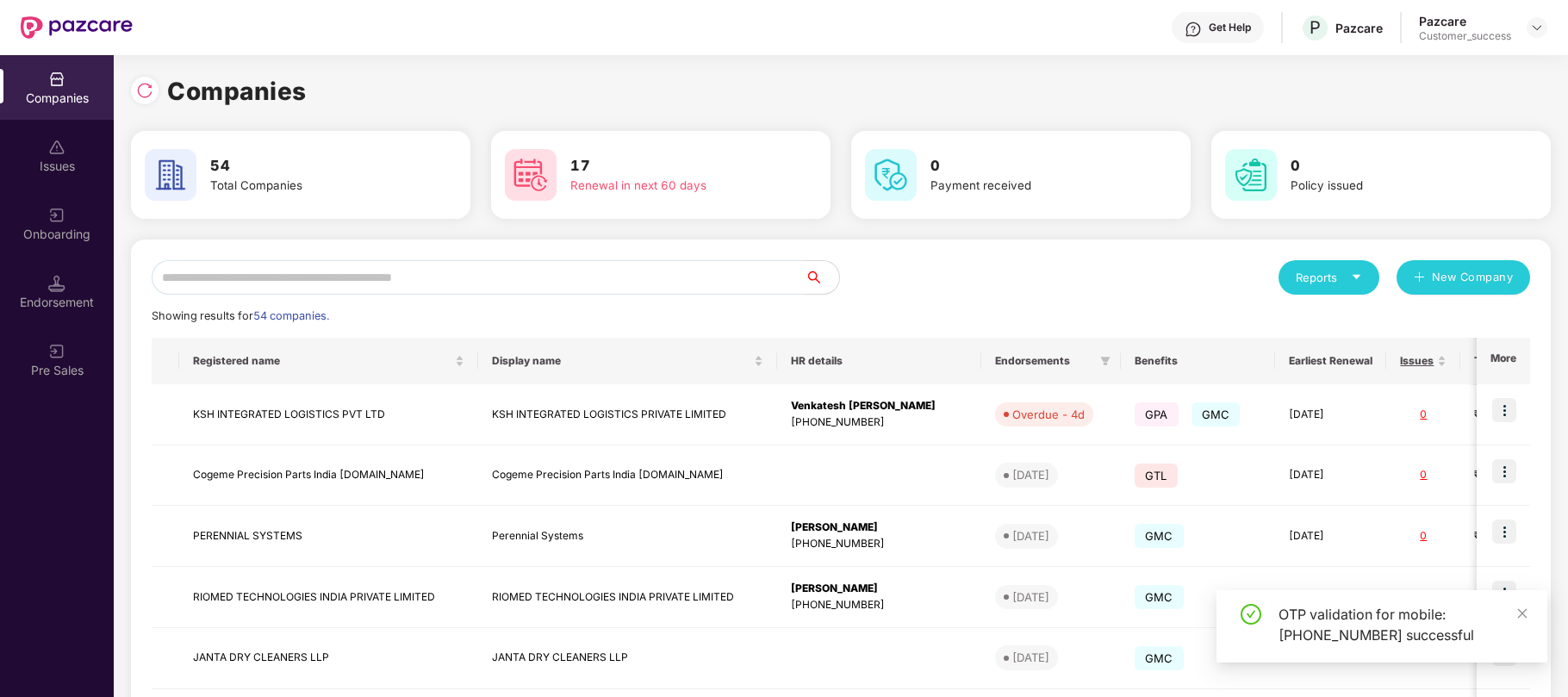
click at [564, 262] on input "text" at bounding box center [477, 277] width 653 height 35
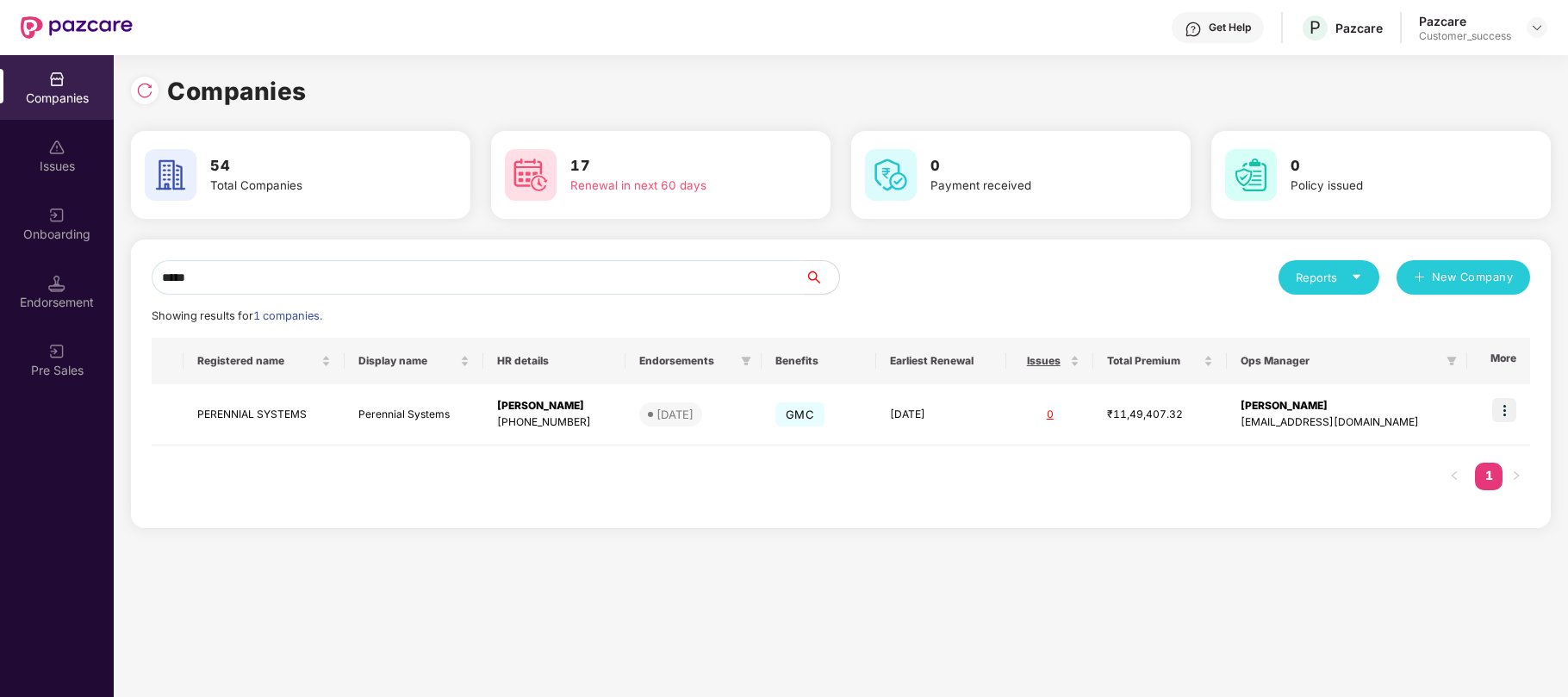
type input "*****"
click at [281, 285] on input "*****" at bounding box center [477, 277] width 653 height 35
click at [543, 421] on div "[PHONE_NUMBER]" at bounding box center [554, 422] width 115 height 17
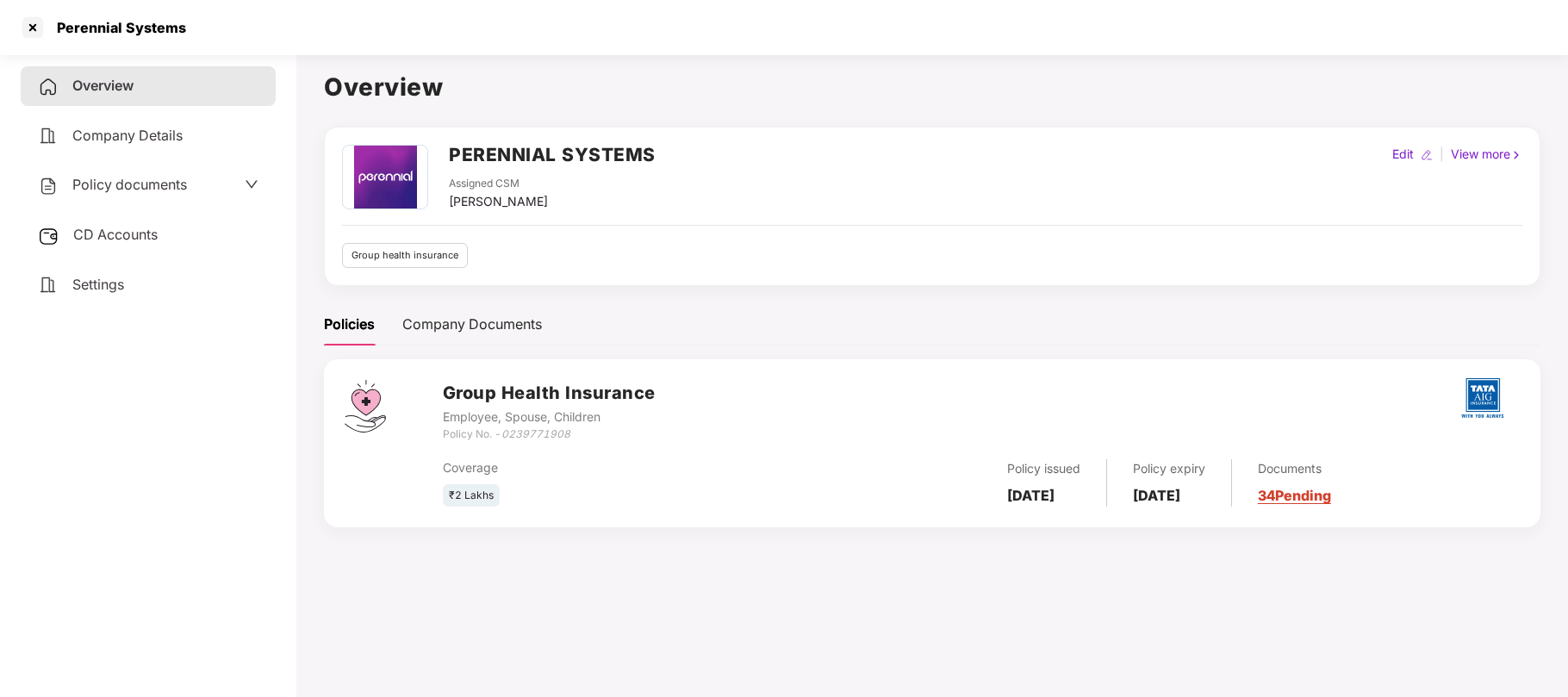
click at [186, 187] on span "Policy documents" at bounding box center [129, 184] width 115 height 17
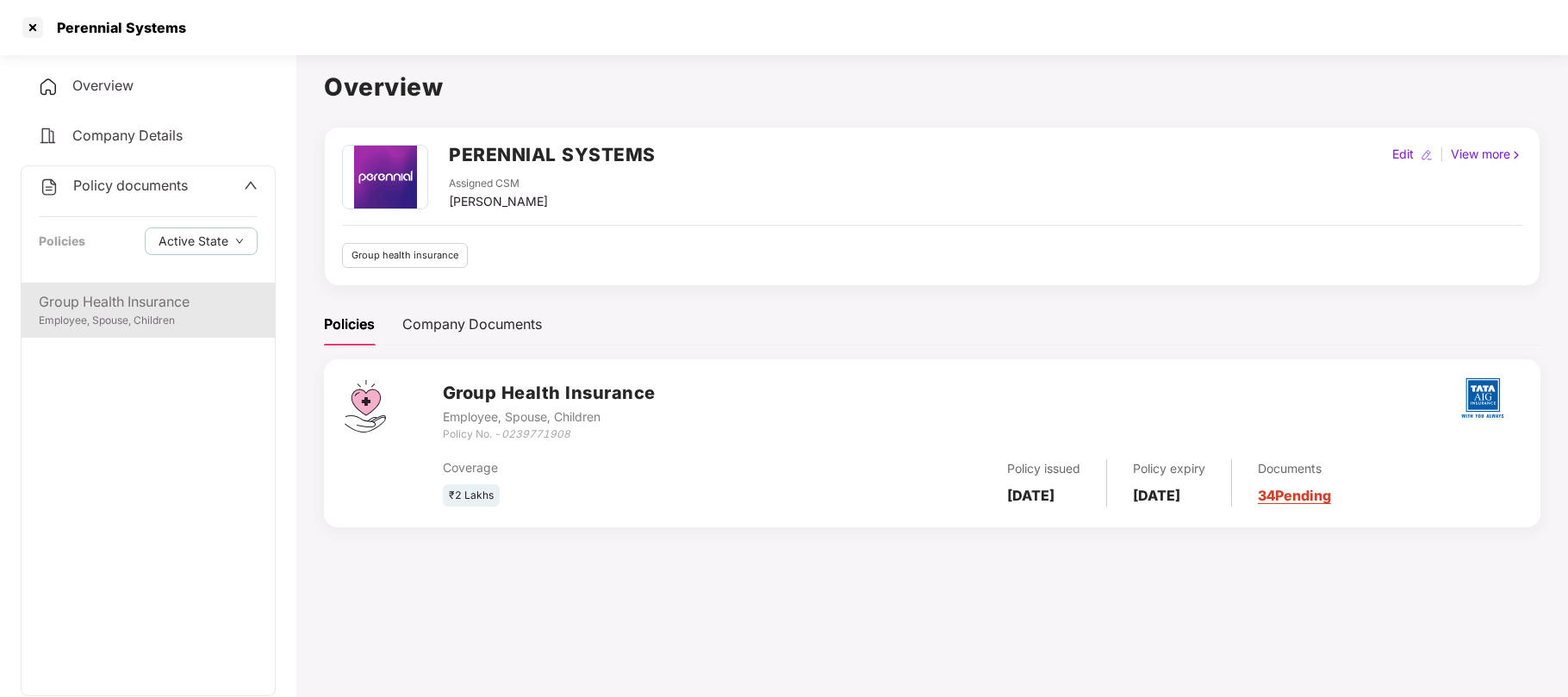
click at [122, 308] on div "Group Health Insurance" at bounding box center [148, 301] width 218 height 21
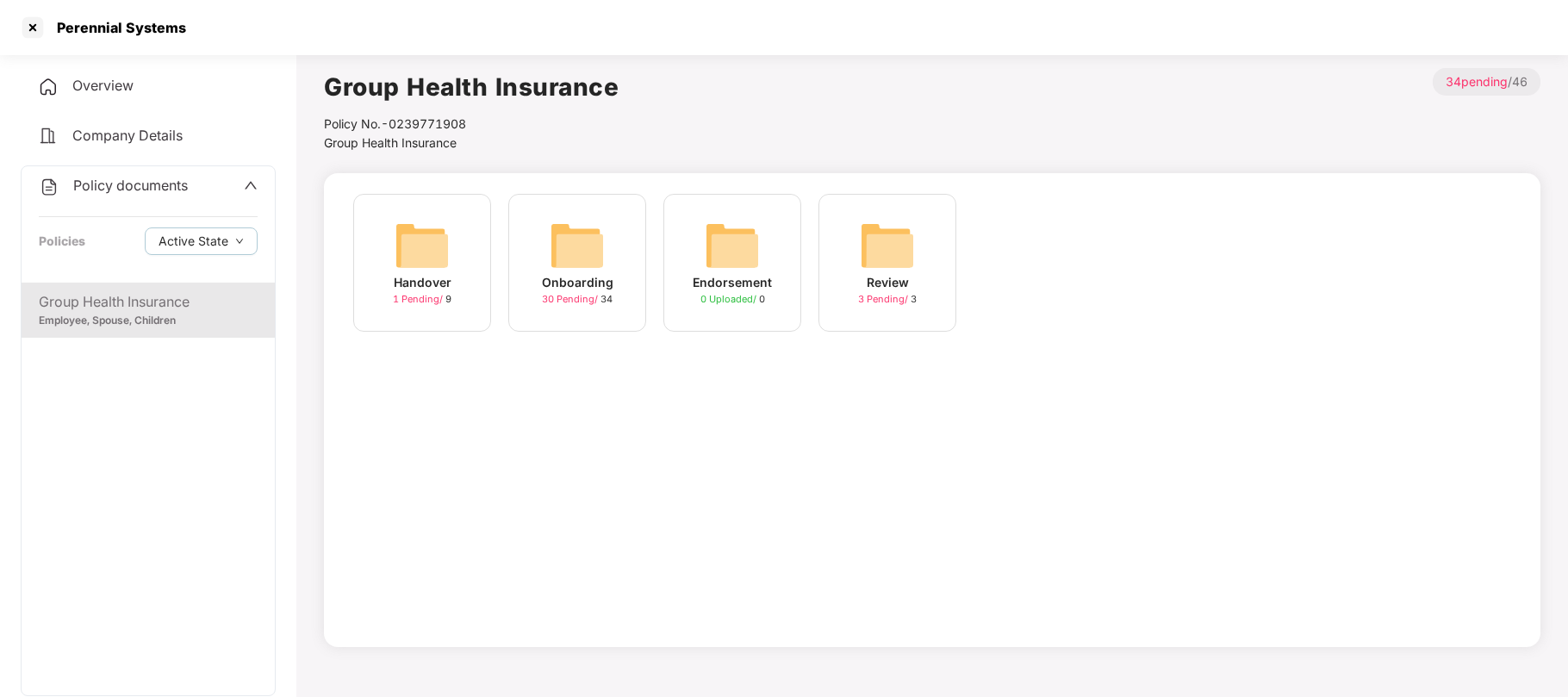
click at [605, 298] on div "30 Pending / 34" at bounding box center [577, 299] width 71 height 15
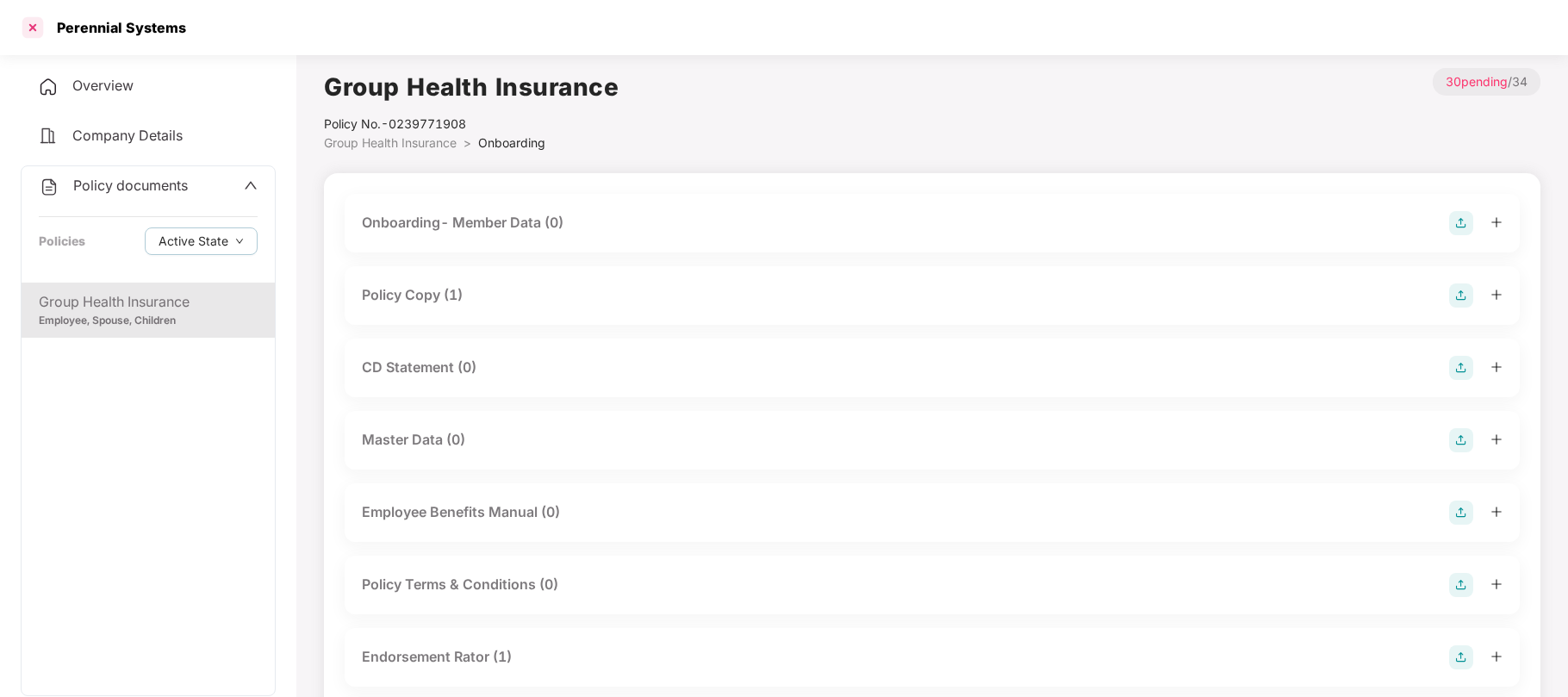
click at [33, 28] on div at bounding box center [33, 28] width 28 height 28
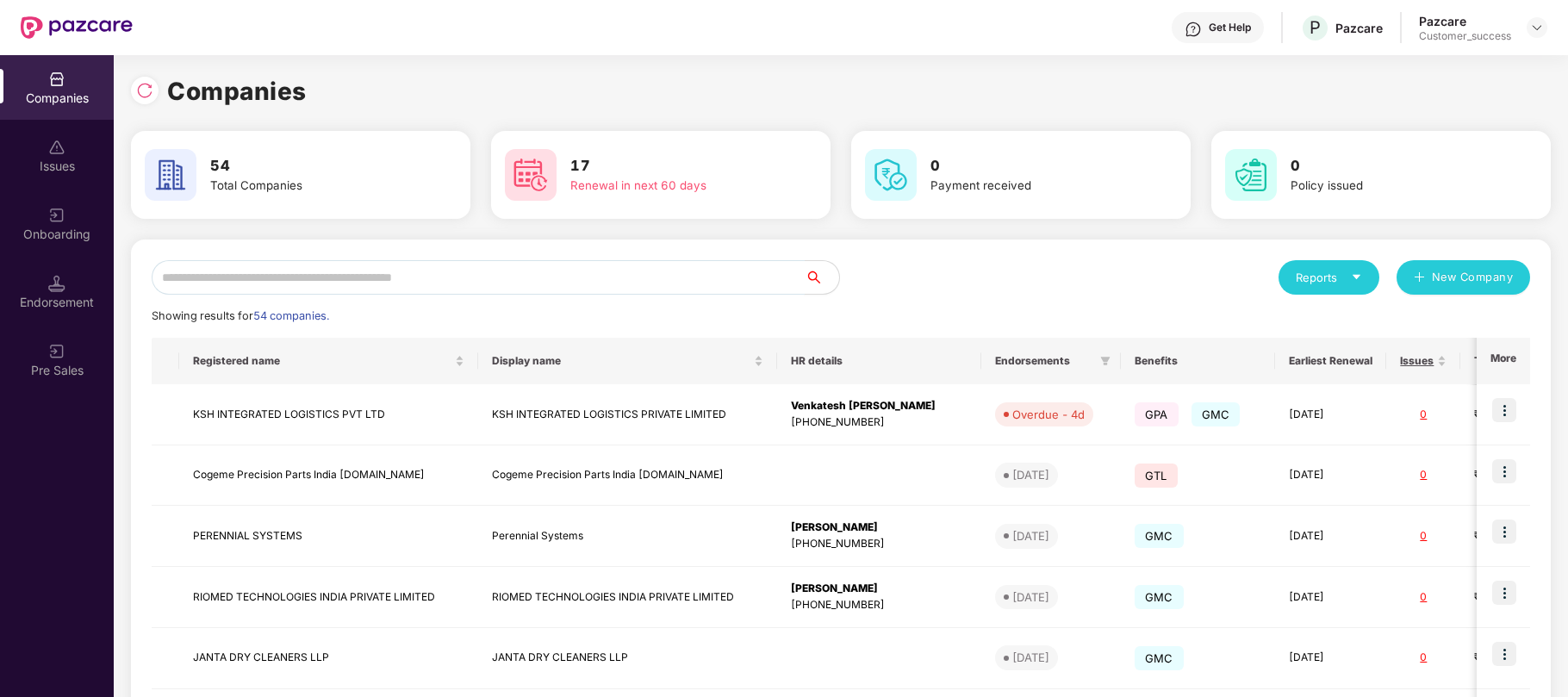
click at [389, 274] on input "text" at bounding box center [477, 277] width 653 height 35
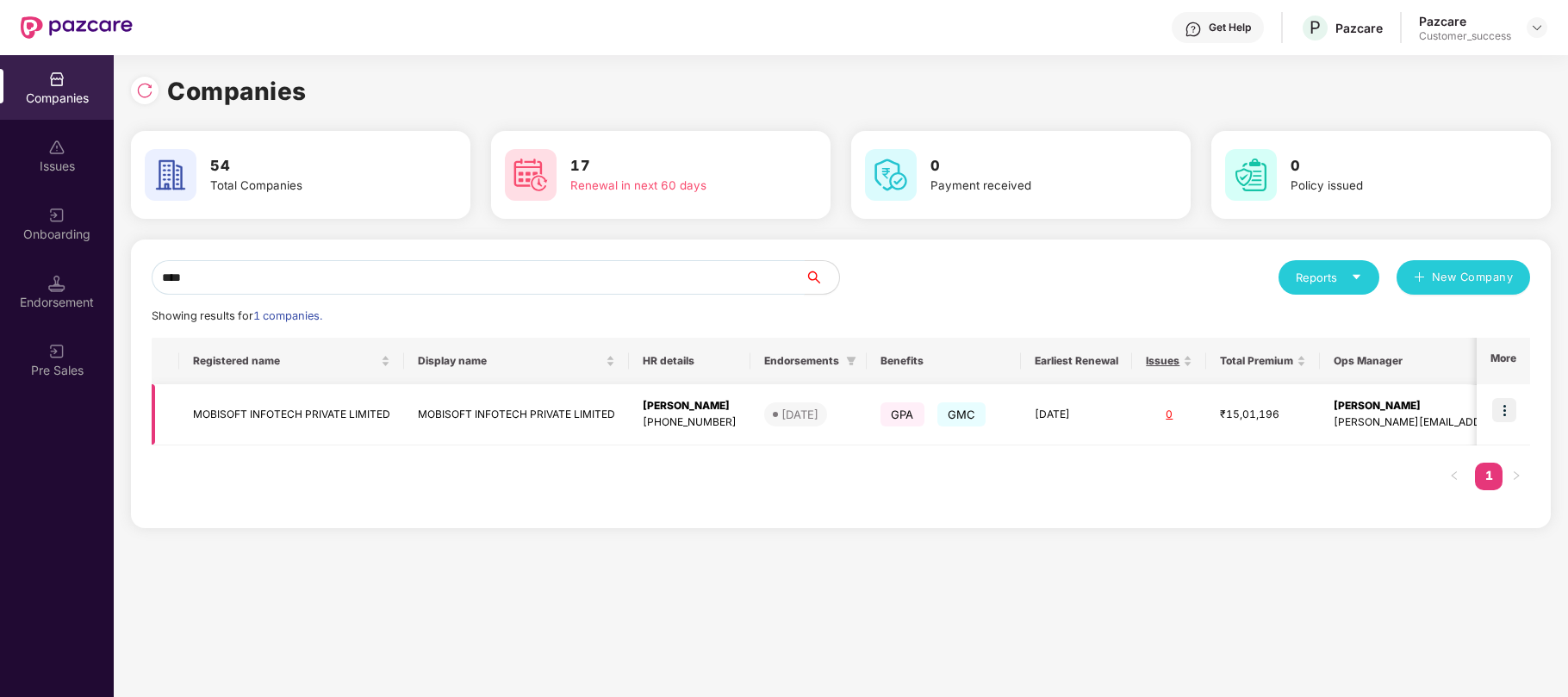
type input "****"
click at [1503, 405] on img at bounding box center [1504, 410] width 24 height 24
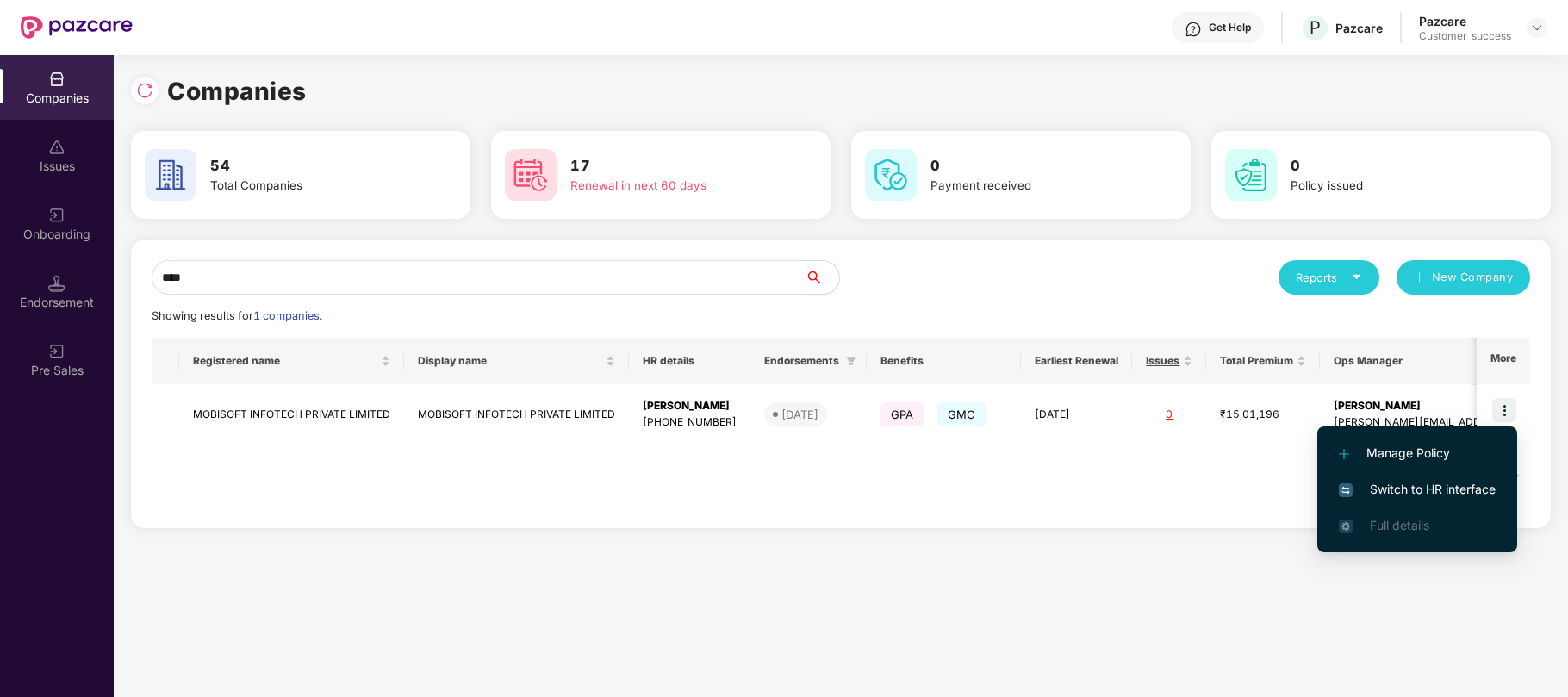
click at [1403, 484] on span "Switch to HR interface" at bounding box center [1417, 489] width 157 height 19
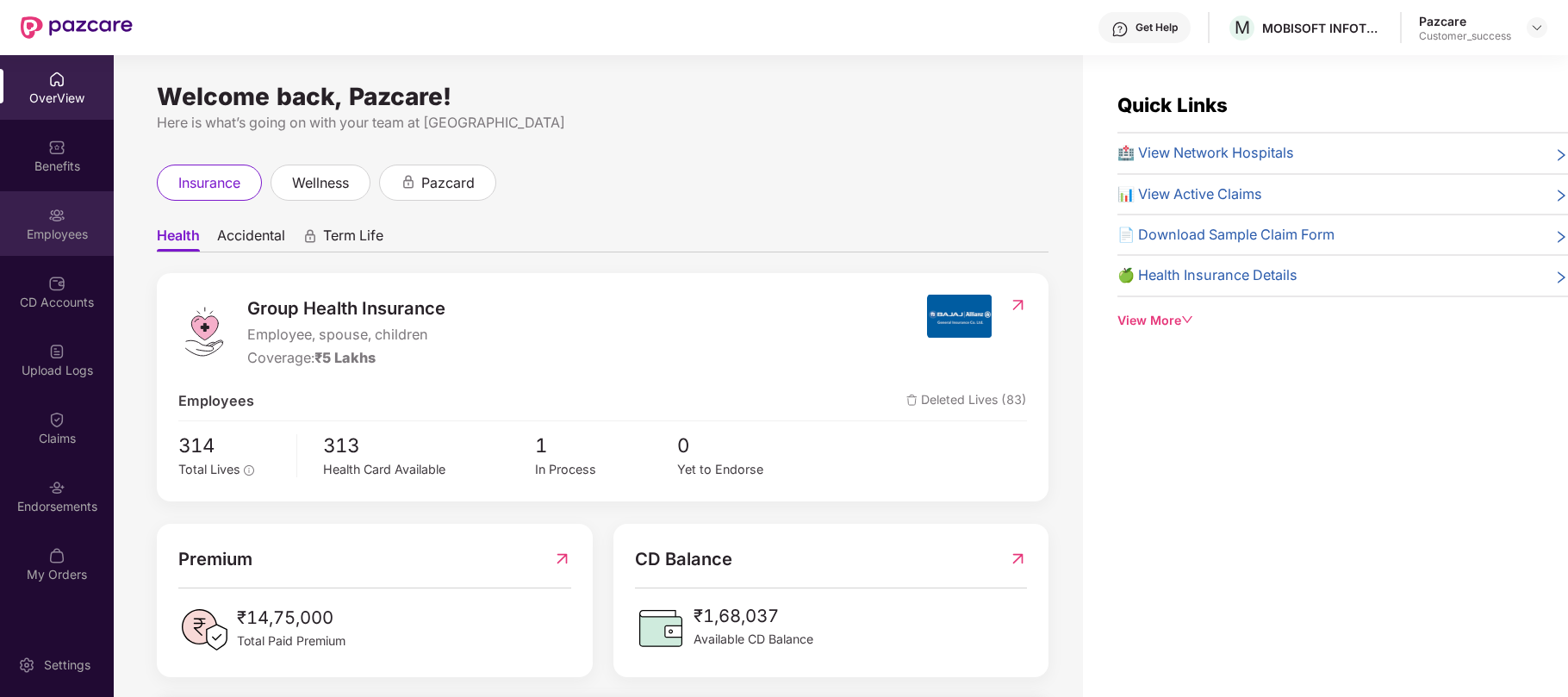
click at [59, 230] on div "Employees" at bounding box center [57, 234] width 114 height 17
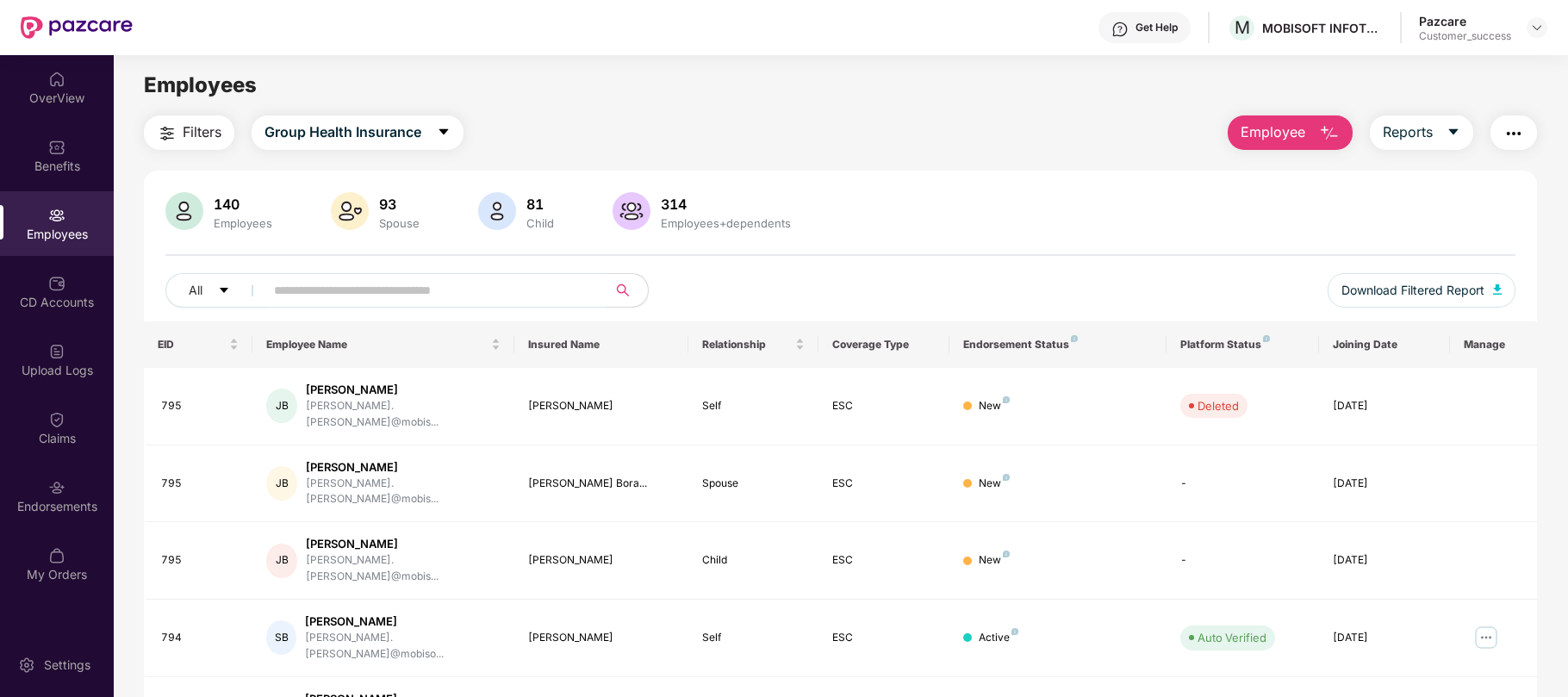
click at [484, 297] on input "text" at bounding box center [428, 290] width 309 height 26
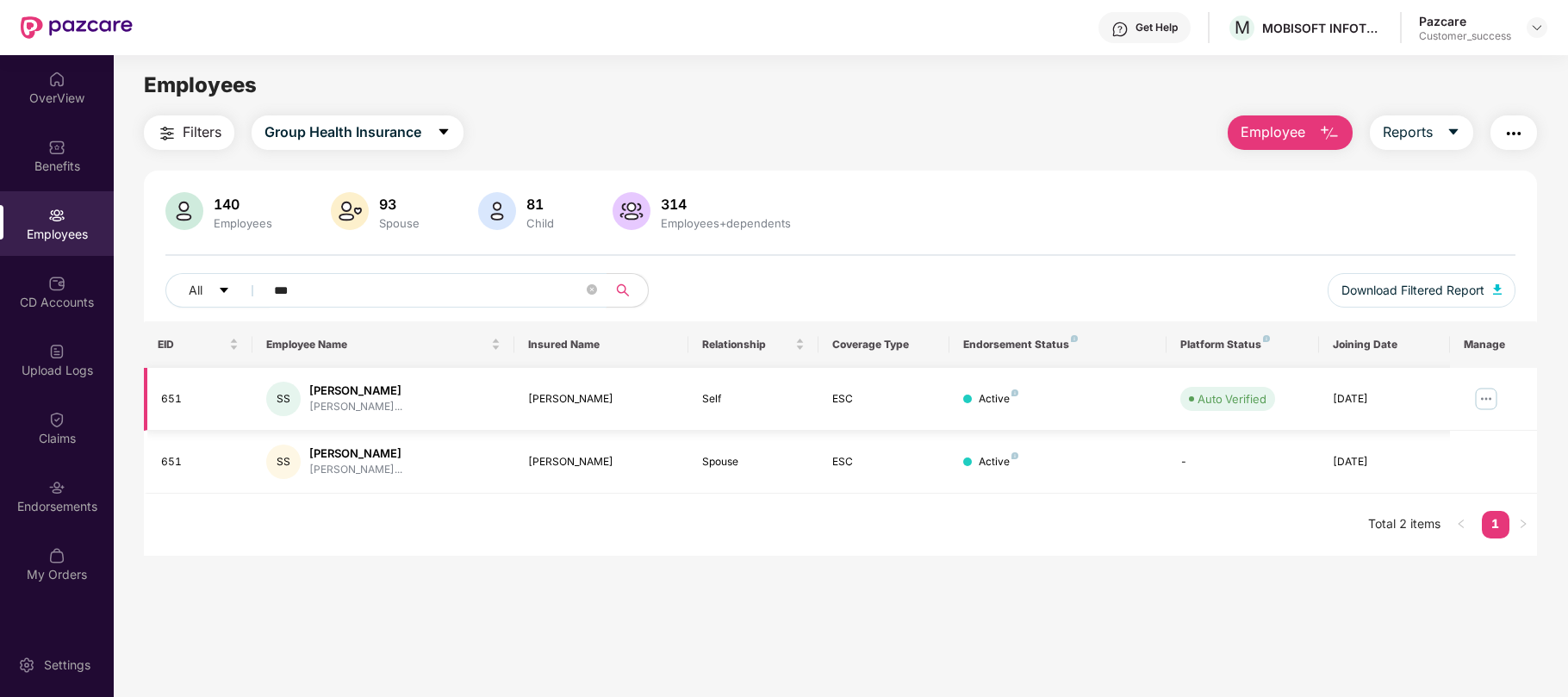
type input "***"
click at [1475, 409] on img at bounding box center [1486, 399] width 28 height 28
click at [970, 549] on div "EID Employee Name Insured Name Relationship Coverage Type Endorsement Status Pl…" at bounding box center [840, 438] width 1393 height 234
click at [1539, 29] on img at bounding box center [1537, 28] width 14 height 14
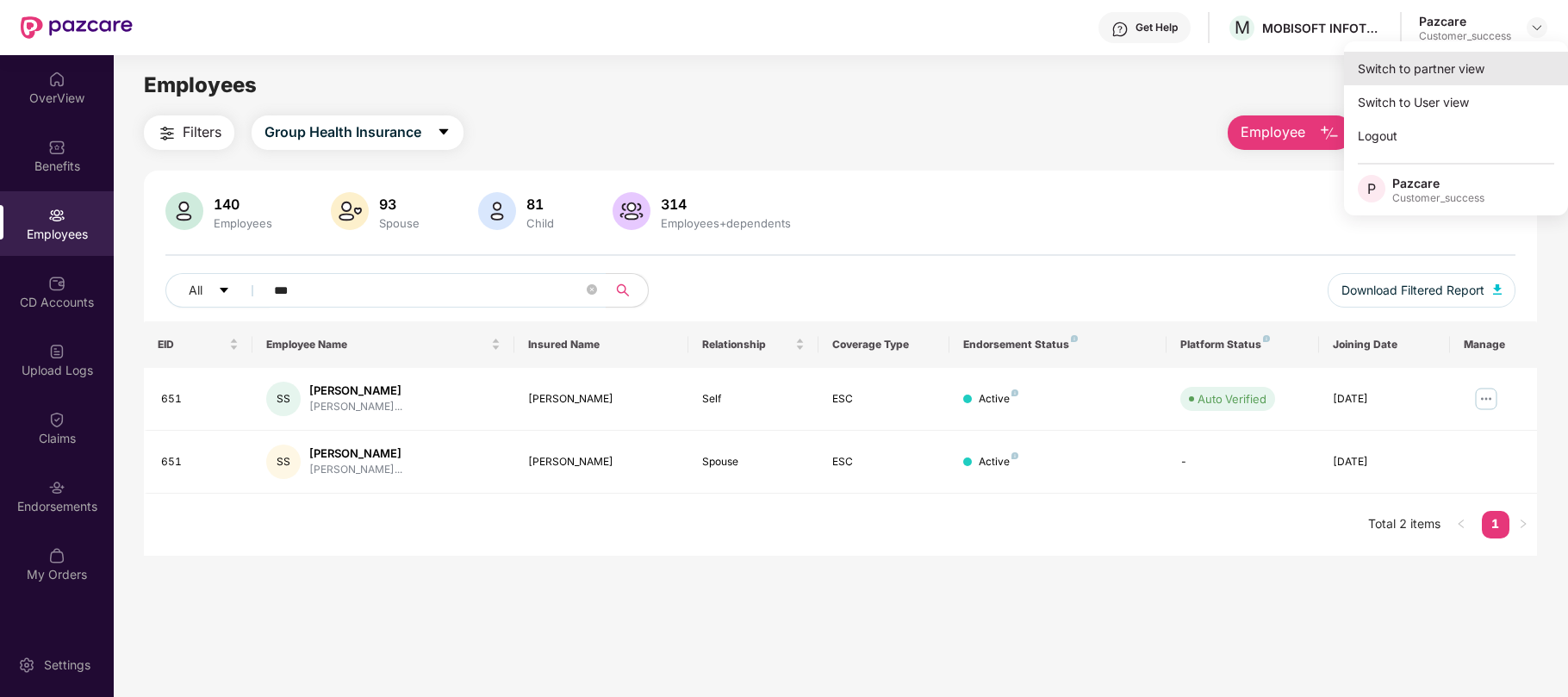
click at [1458, 66] on div "Switch to partner view" at bounding box center [1456, 68] width 224 height 34
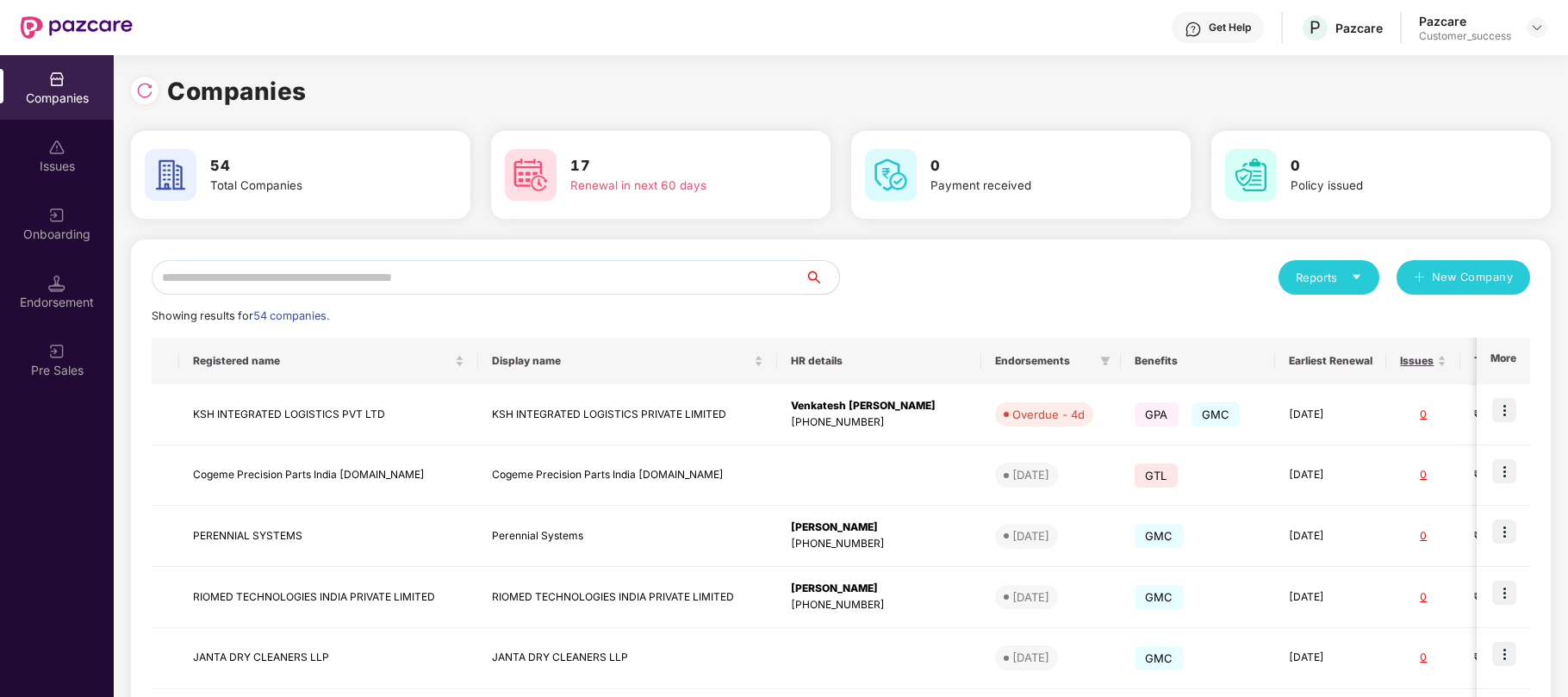
click at [550, 269] on input "text" at bounding box center [477, 277] width 653 height 35
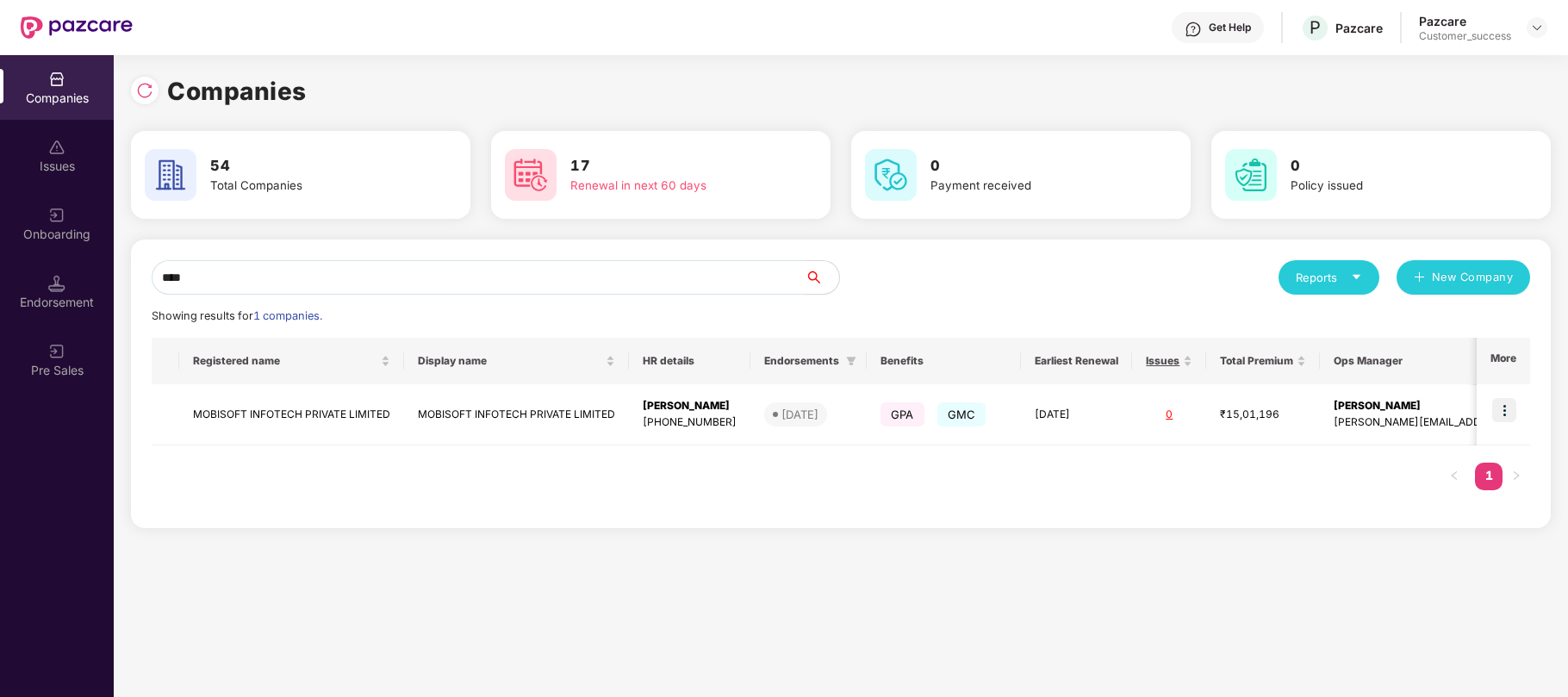
type input "****"
click at [1506, 415] on img at bounding box center [1504, 410] width 24 height 24
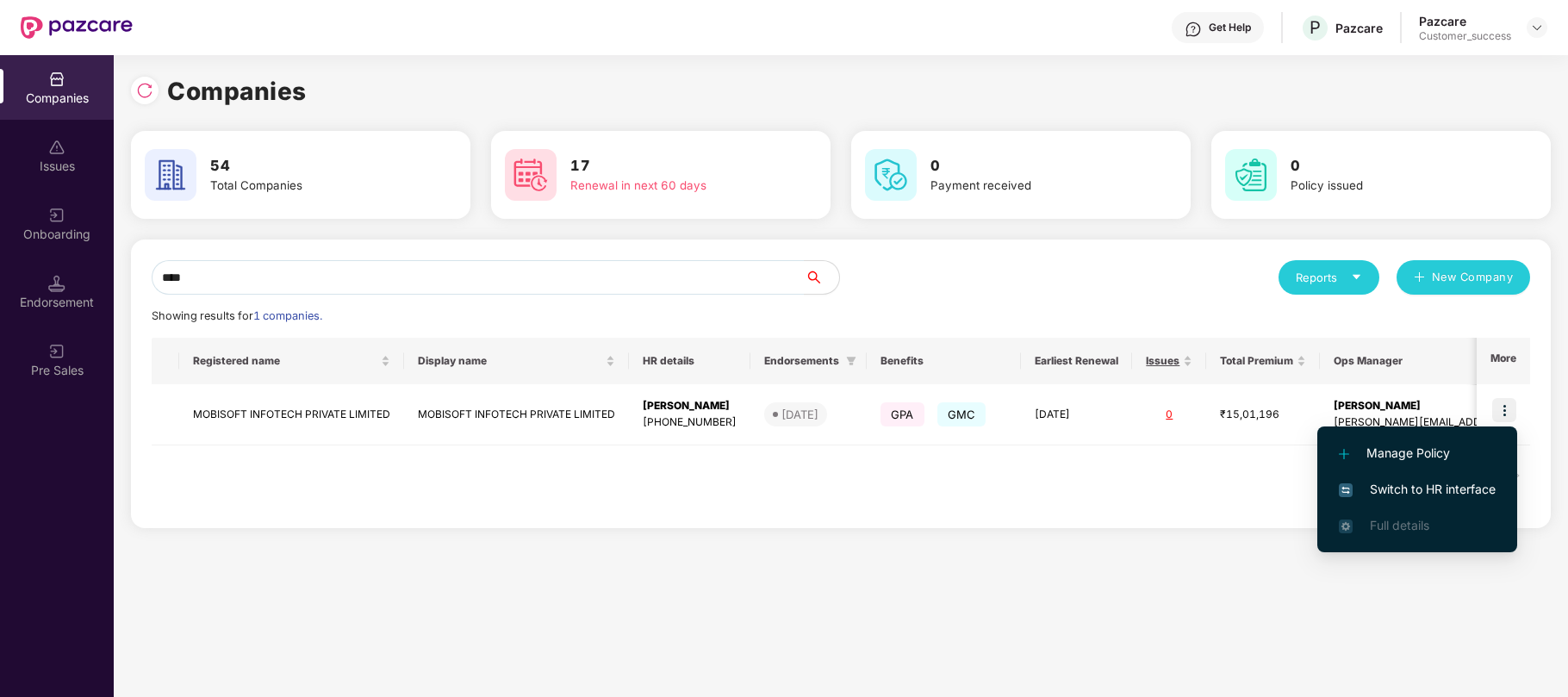
click at [1375, 484] on span "Switch to HR interface" at bounding box center [1417, 489] width 157 height 19
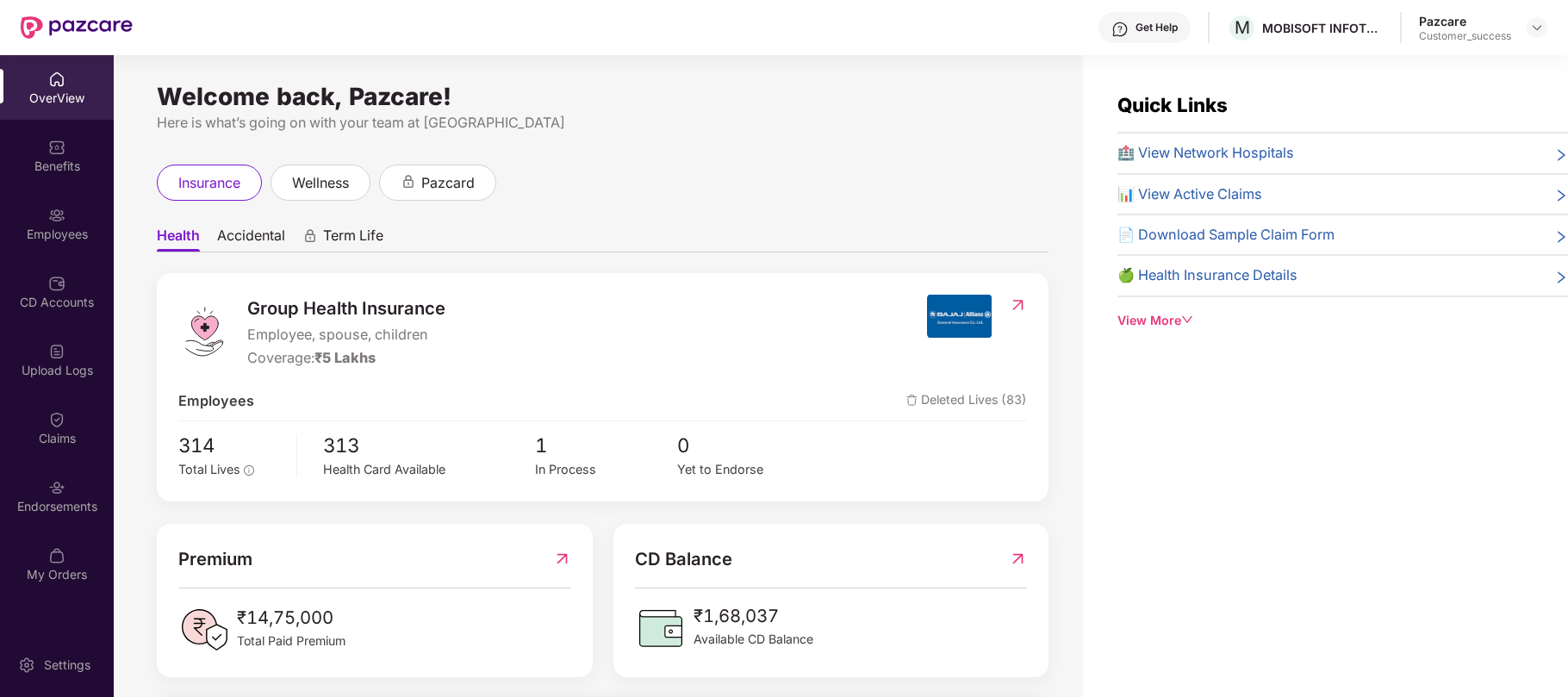
click at [43, 226] on div "Employees" at bounding box center [57, 234] width 114 height 17
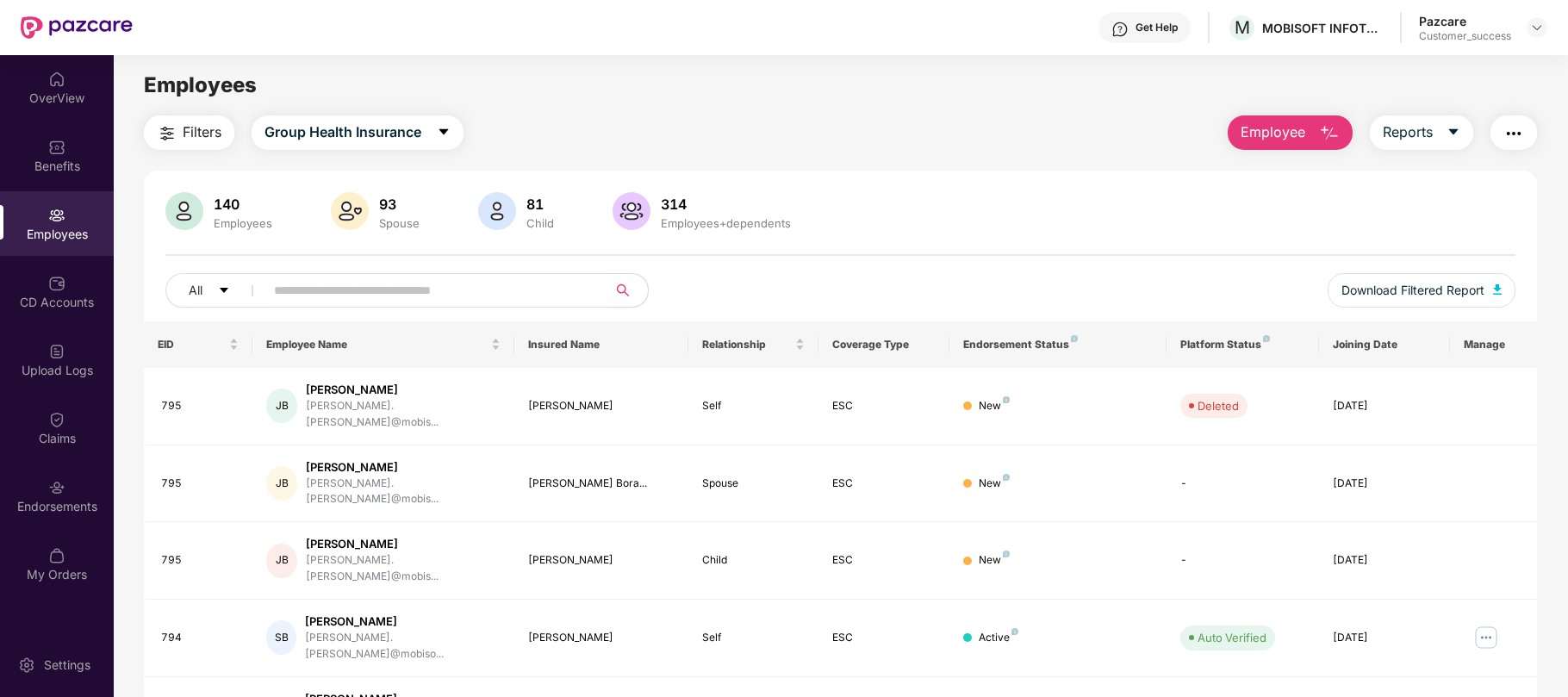
click at [352, 301] on input "text" at bounding box center [428, 290] width 309 height 26
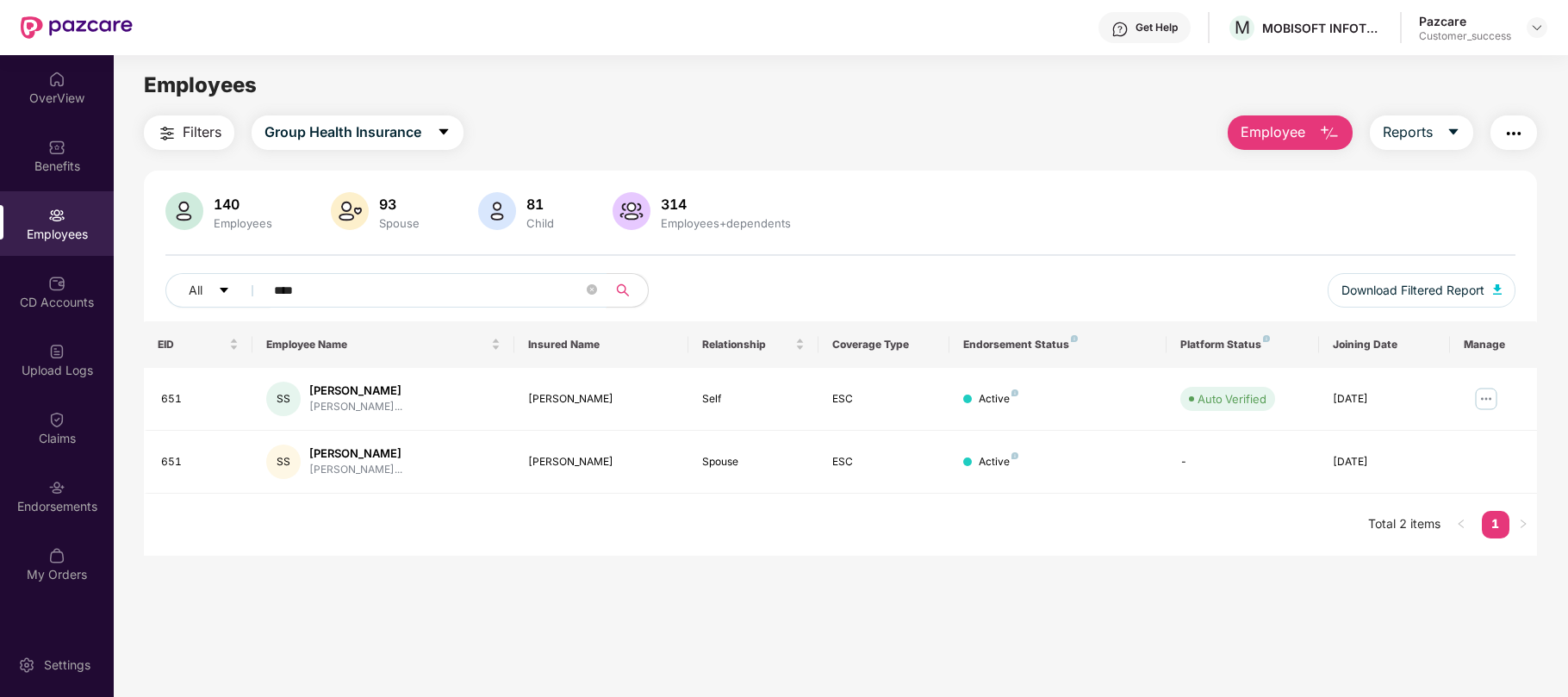
type input "****"
click at [1492, 404] on img at bounding box center [1486, 399] width 28 height 28
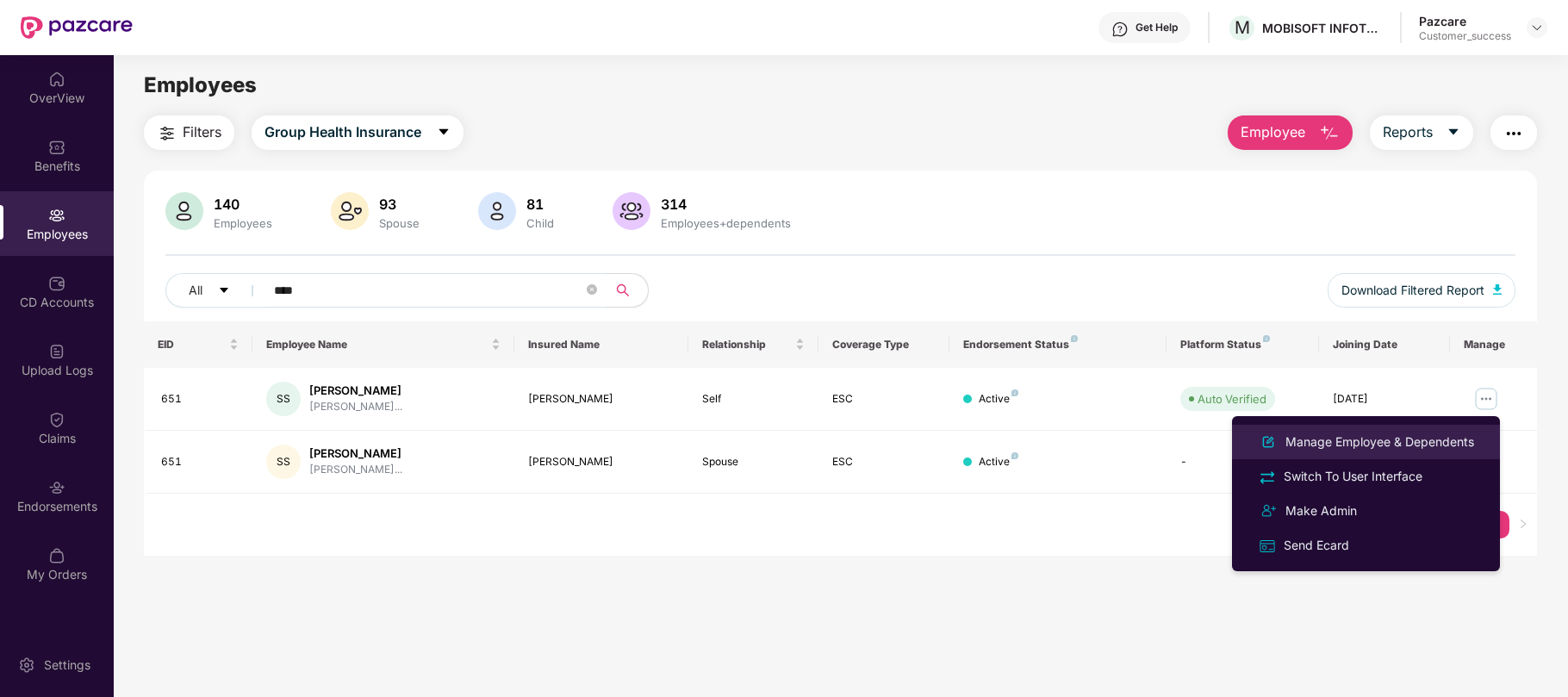
click at [1404, 444] on div "Manage Employee & Dependents" at bounding box center [1379, 442] width 196 height 19
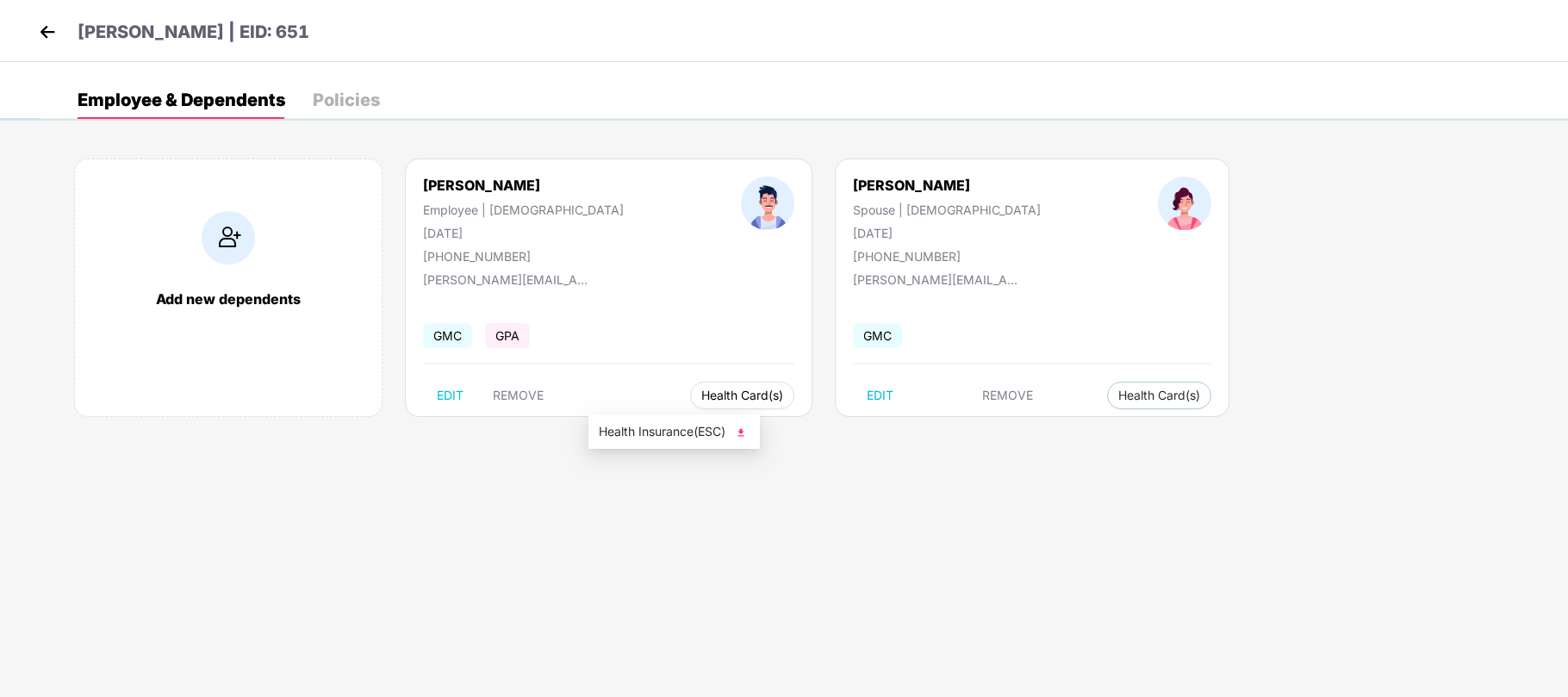
click at [701, 393] on span "Health Card(s)" at bounding box center [742, 395] width 82 height 8
click at [652, 429] on span "Health Insurance(ESC)" at bounding box center [674, 432] width 151 height 19
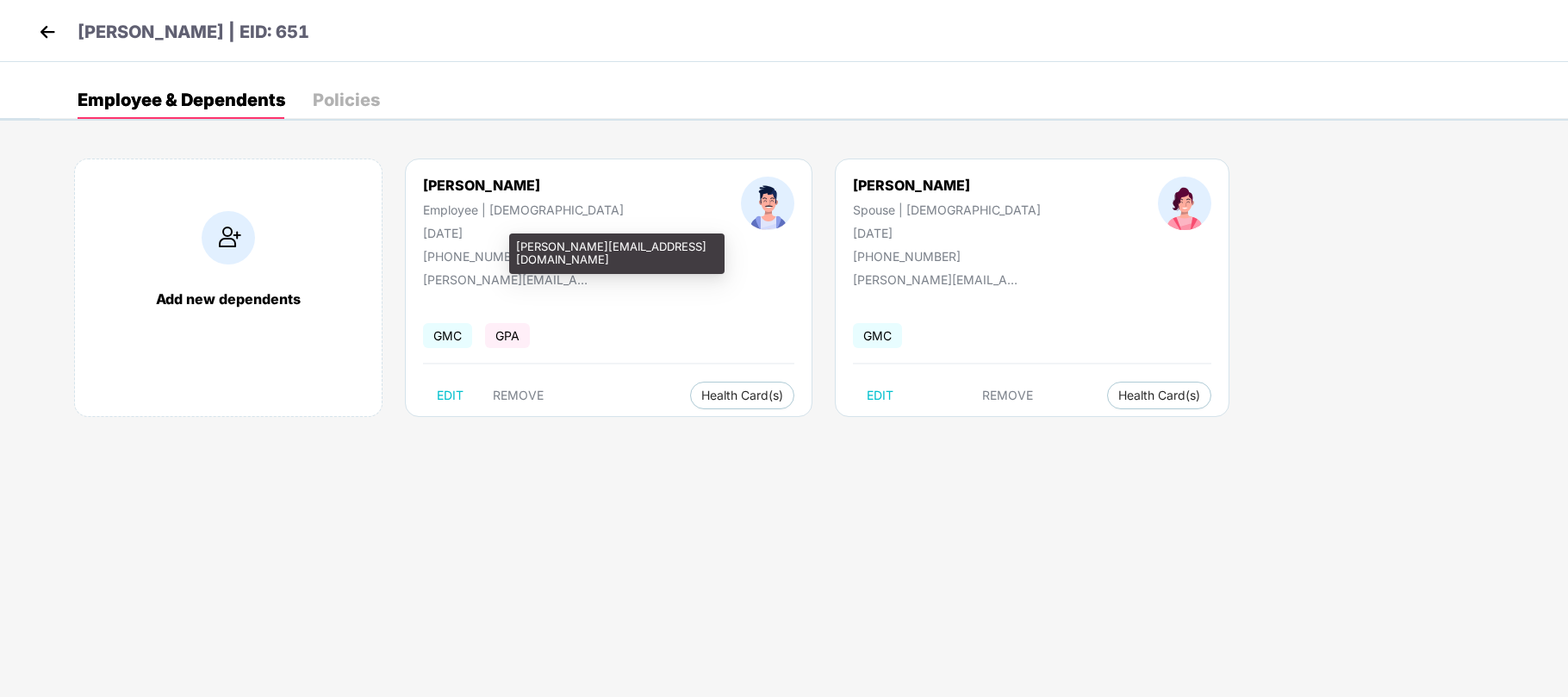
click at [600, 243] on div "[PERSON_NAME][EMAIL_ADDRESS][DOMAIN_NAME]" at bounding box center [617, 253] width 216 height 40
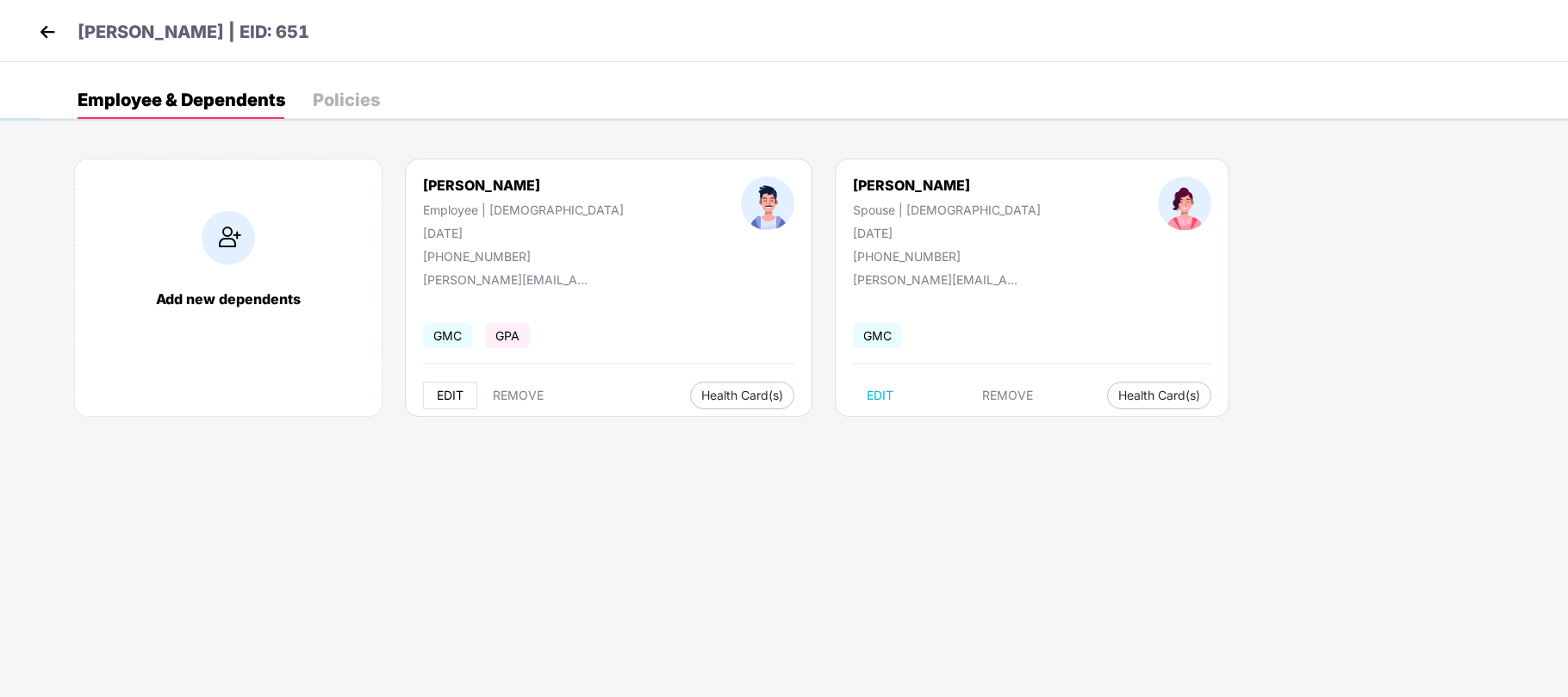
click at [465, 394] on button "EDIT" at bounding box center [450, 396] width 54 height 28
select select "****"
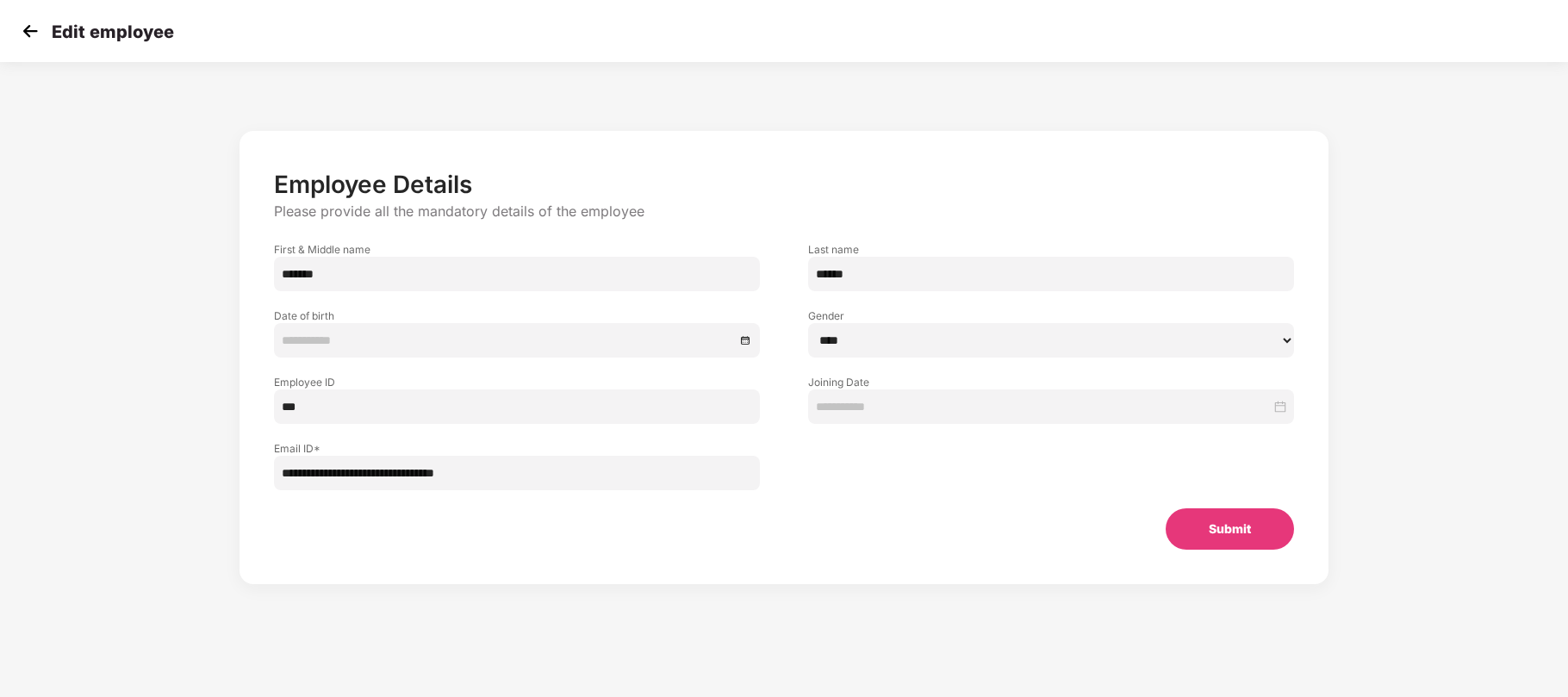
type input "**********"
click at [848, 273] on input "******" at bounding box center [1050, 275] width 486 height 35
type input "******"
click at [1262, 525] on button "Submit" at bounding box center [1230, 529] width 129 height 41
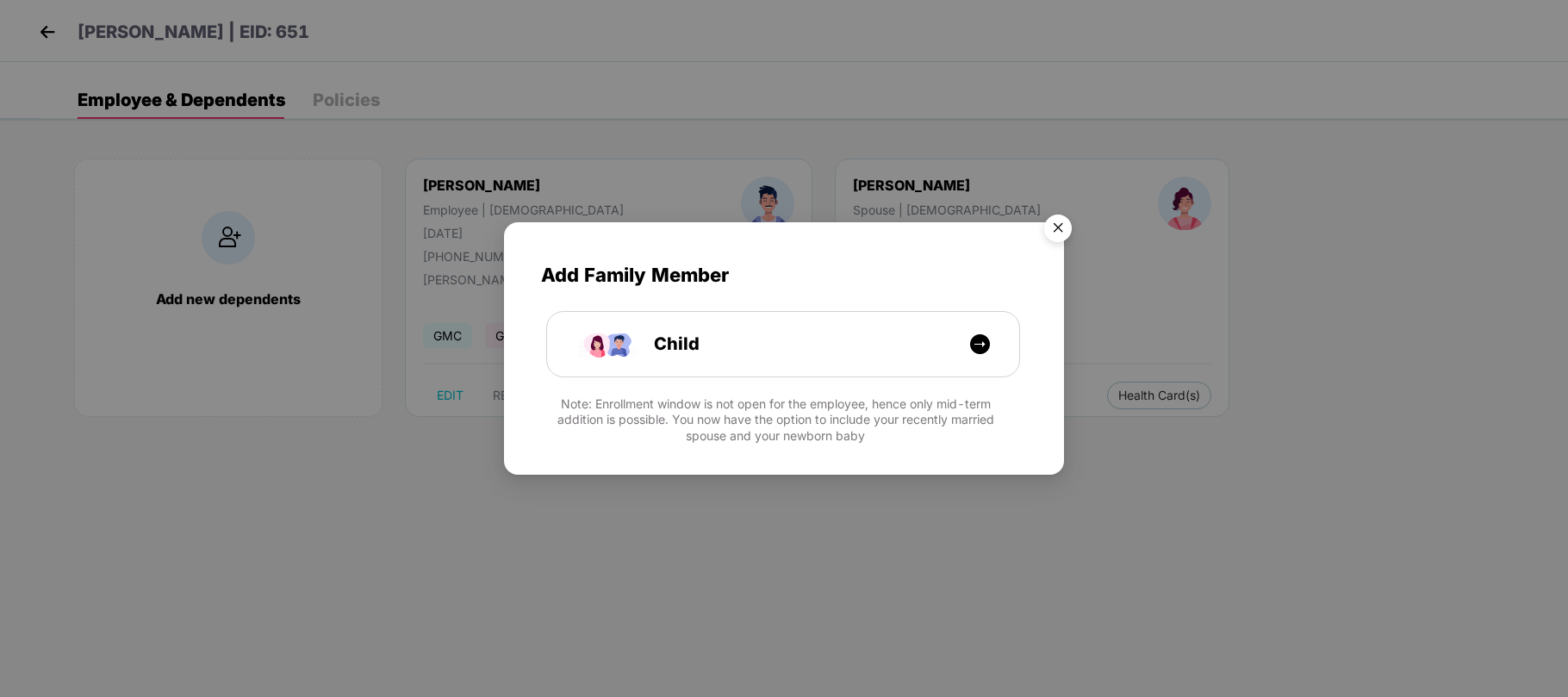
click at [1052, 230] on img "Close" at bounding box center [1058, 230] width 49 height 49
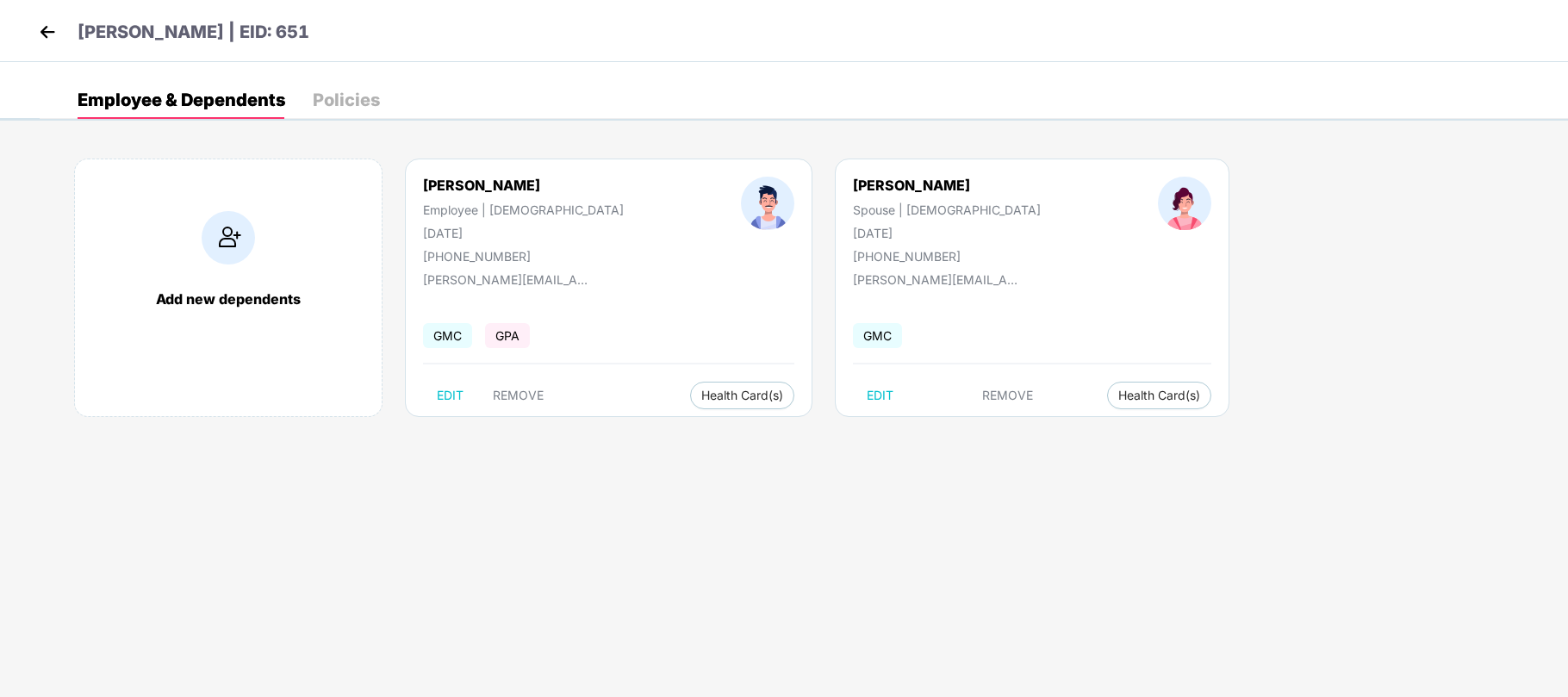
click at [536, 532] on body "[PERSON_NAME] | EID: 651 Employee & Dependents Policies Add new dependents [PER…" at bounding box center [784, 348] width 1568 height 697
click at [53, 25] on img at bounding box center [48, 32] width 26 height 26
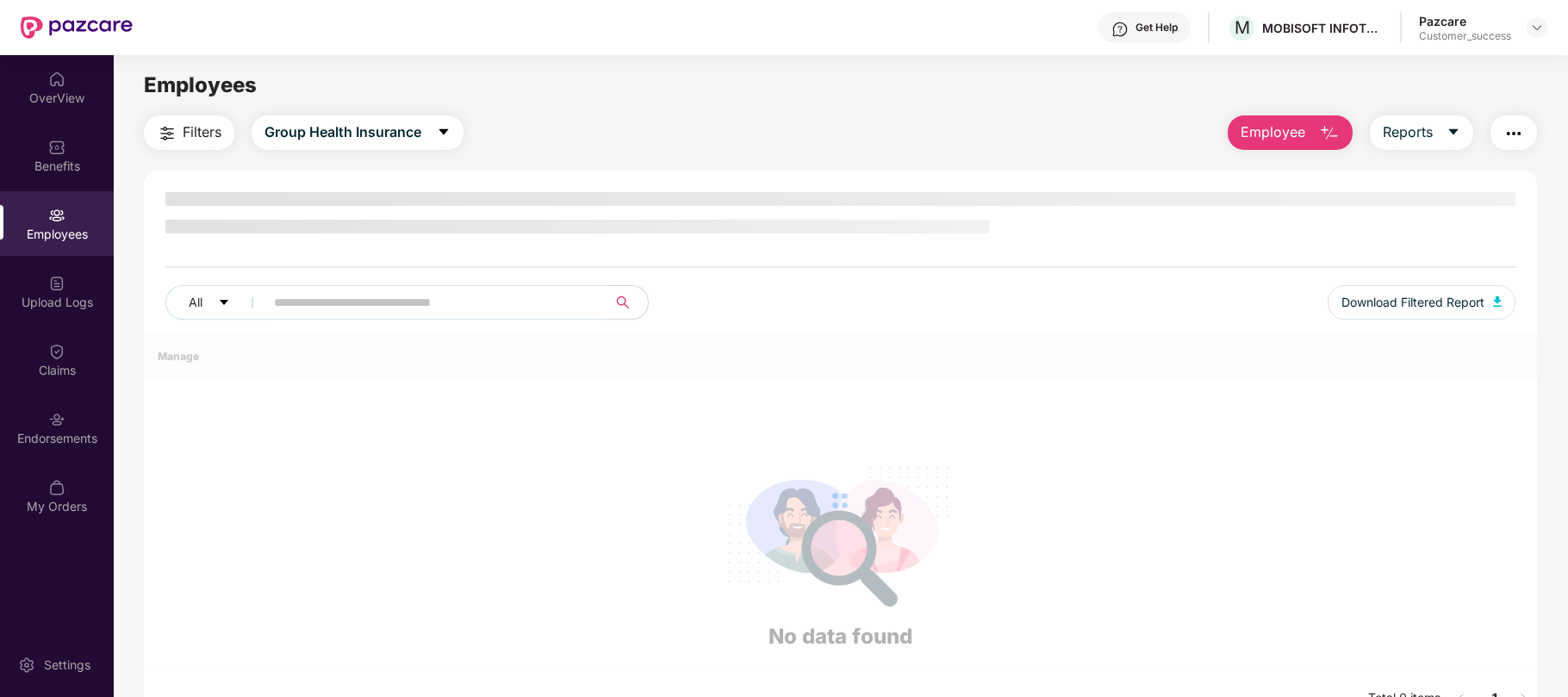
click at [342, 298] on input "text" at bounding box center [428, 302] width 309 height 26
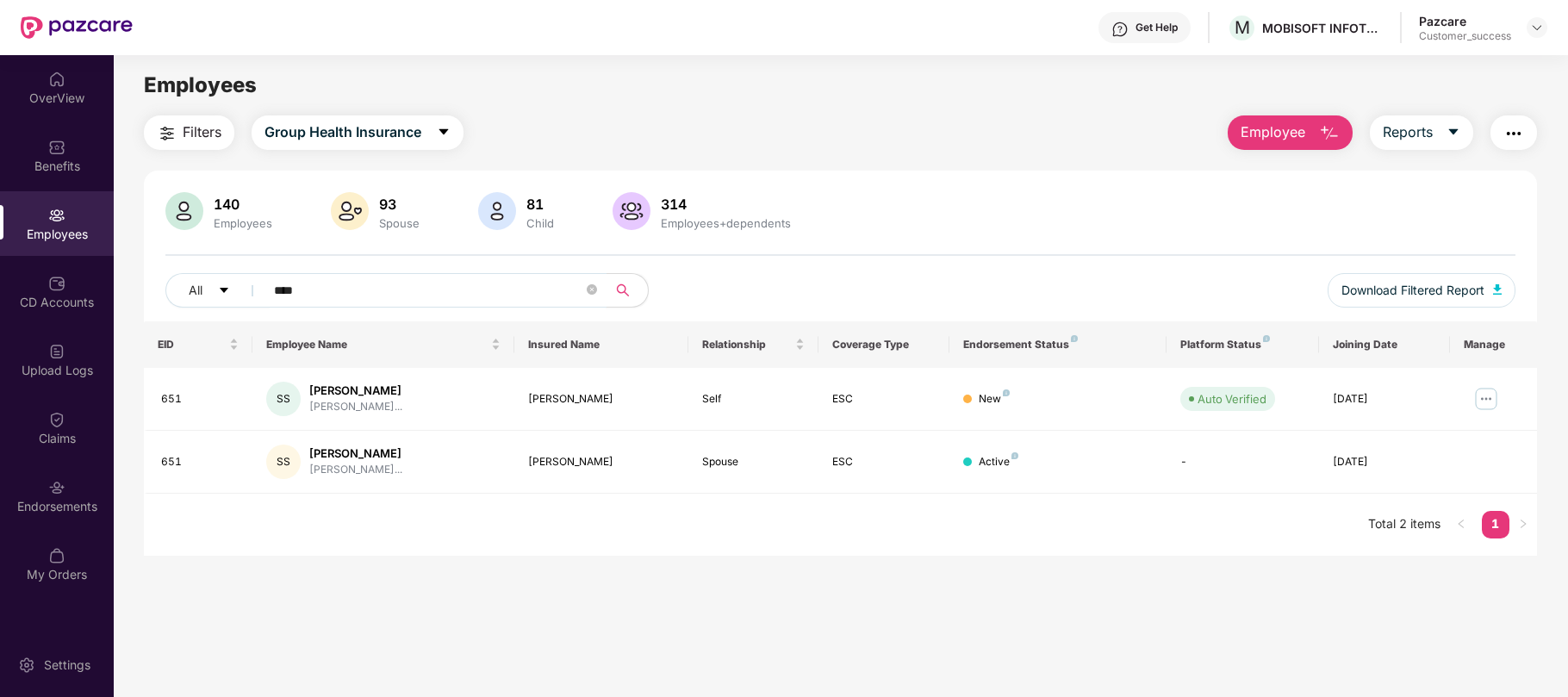
type input "****"
click at [898, 549] on div "EID Employee Name Insured Name Relationship Coverage Type Endorsement Status Pl…" at bounding box center [840, 438] width 1393 height 234
drag, startPoint x: 391, startPoint y: 391, endPoint x: 304, endPoint y: 390, distance: 87.0
click at [304, 390] on div "SS [PERSON_NAME] [PERSON_NAME].sayyed@mobisof..." at bounding box center [383, 399] width 233 height 35
copy div "[PERSON_NAME]"
